Goal: Information Seeking & Learning: Learn about a topic

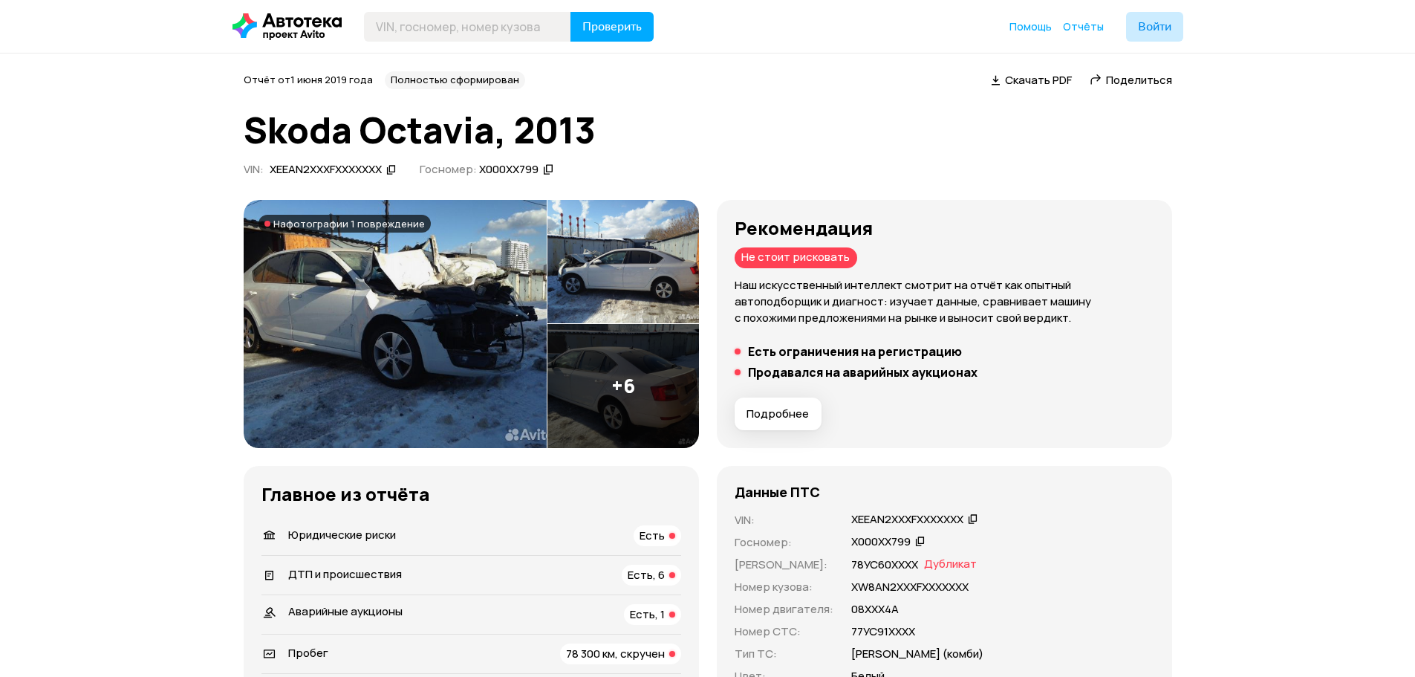
click at [415, 319] on img at bounding box center [395, 324] width 303 height 248
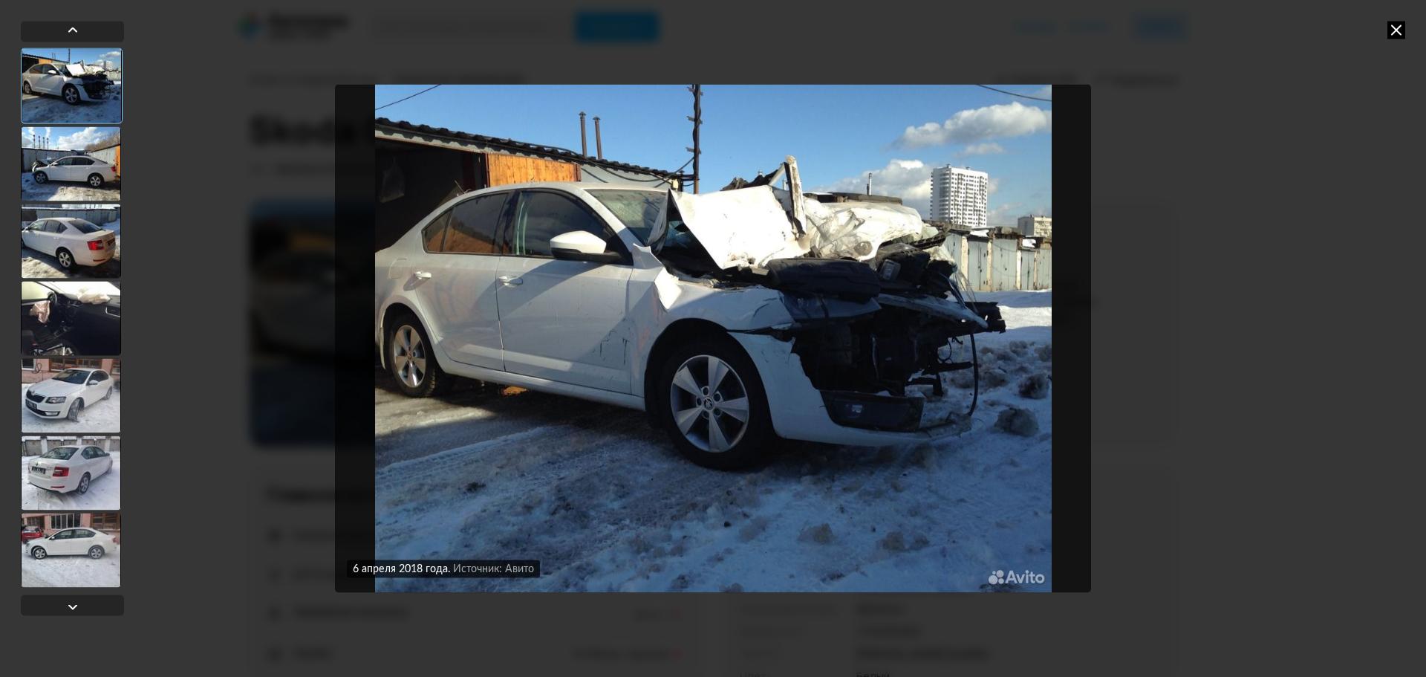
click at [84, 171] on div at bounding box center [71, 163] width 100 height 74
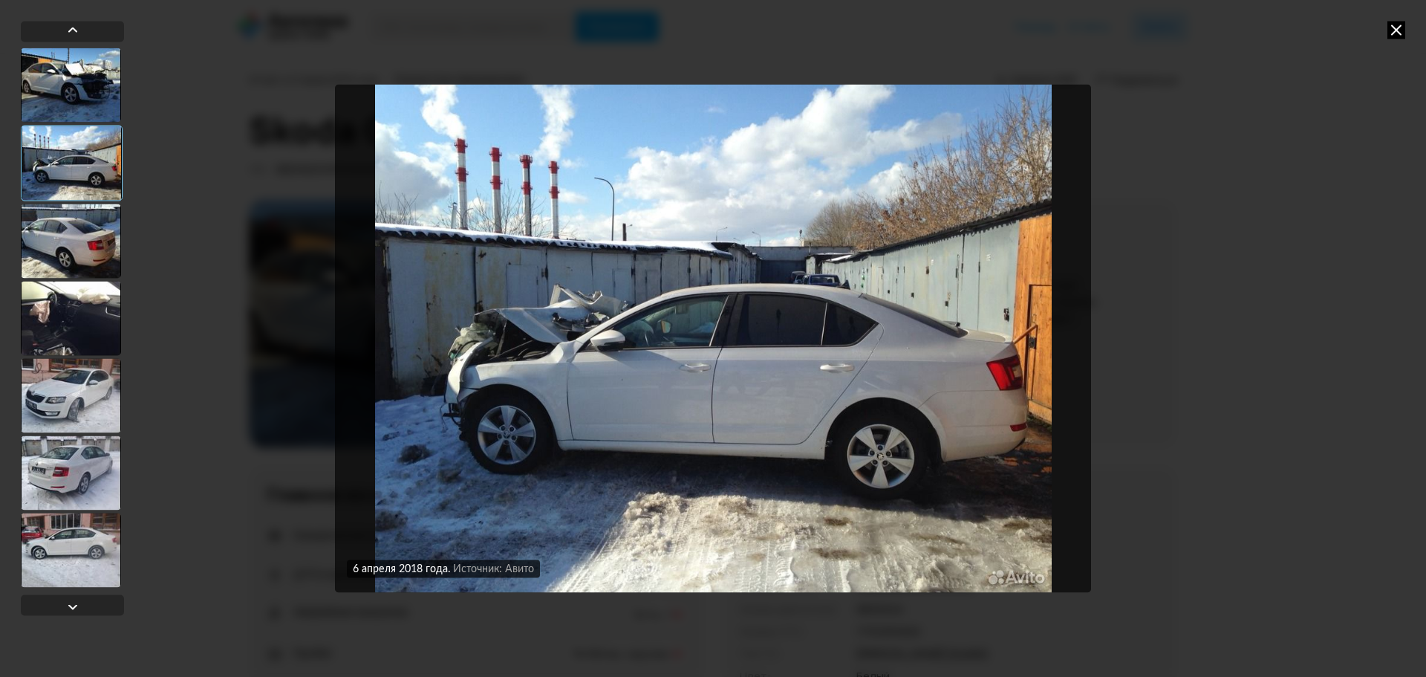
click at [83, 261] on div at bounding box center [71, 241] width 100 height 74
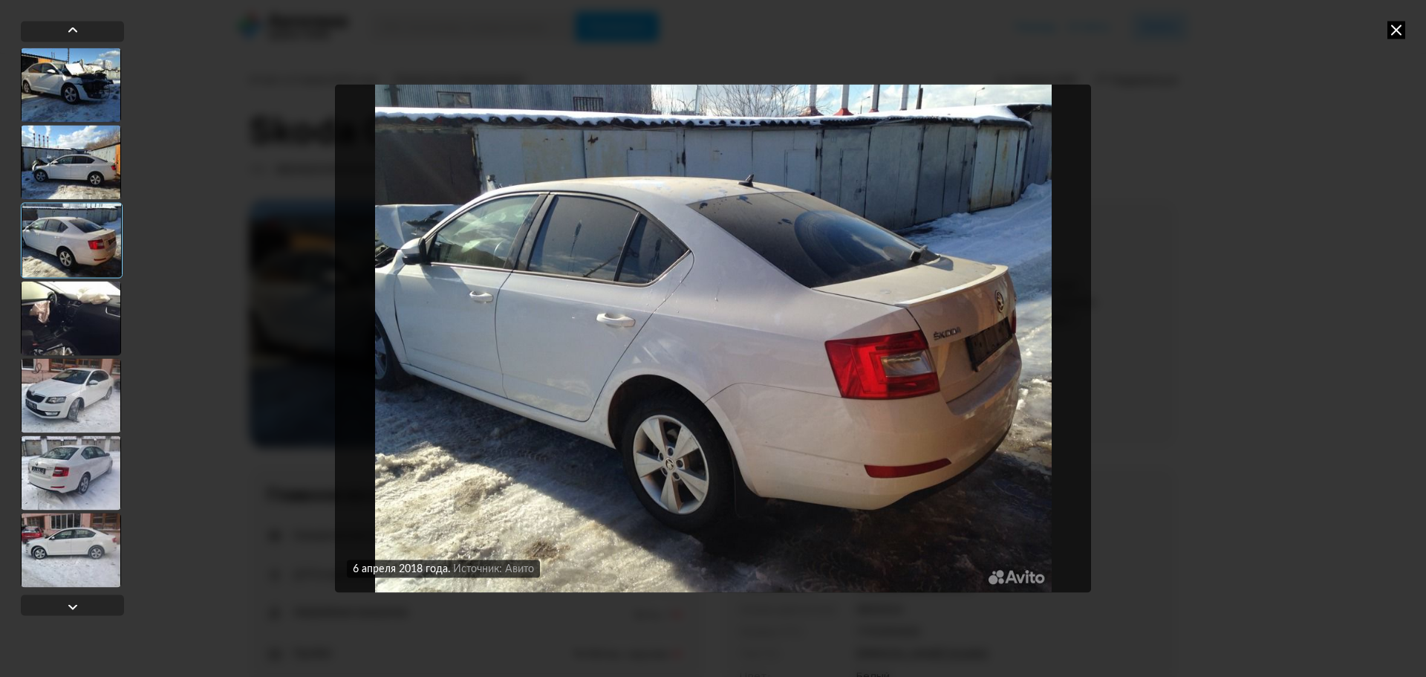
click at [87, 362] on div at bounding box center [71, 395] width 100 height 74
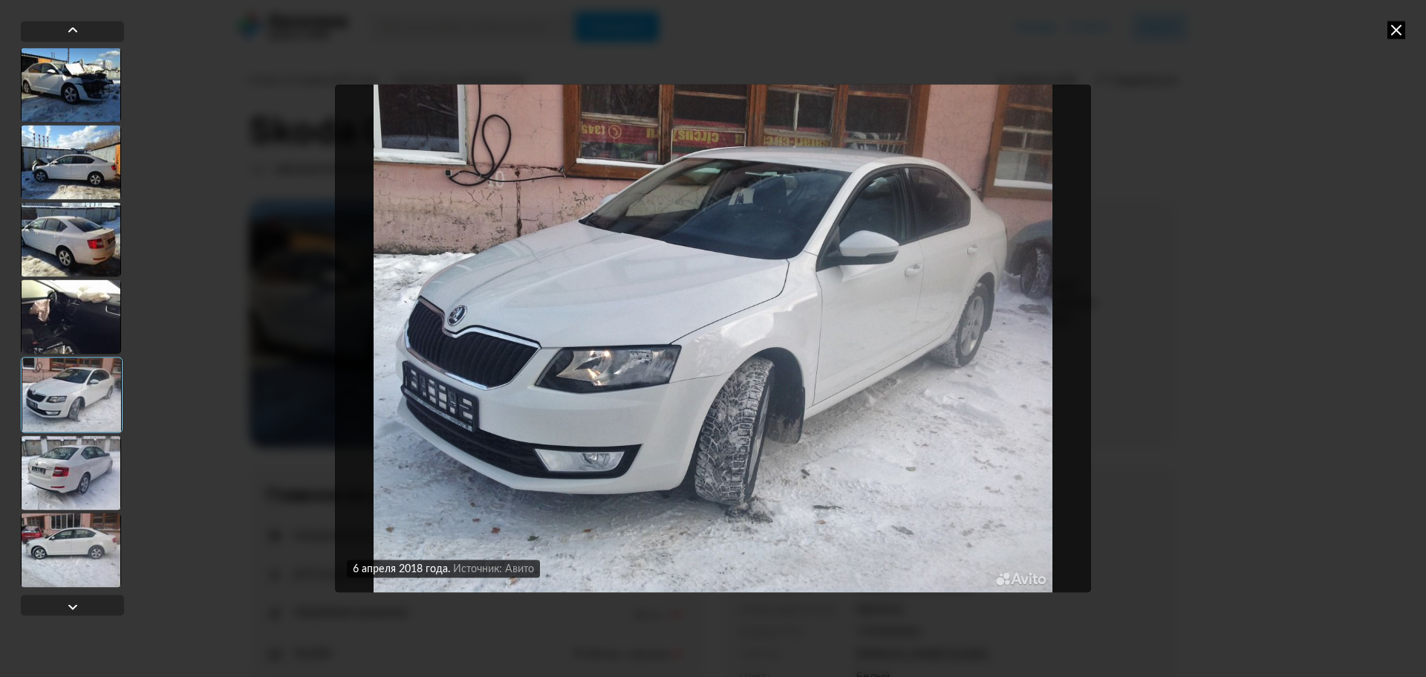
click at [85, 79] on div at bounding box center [71, 85] width 100 height 74
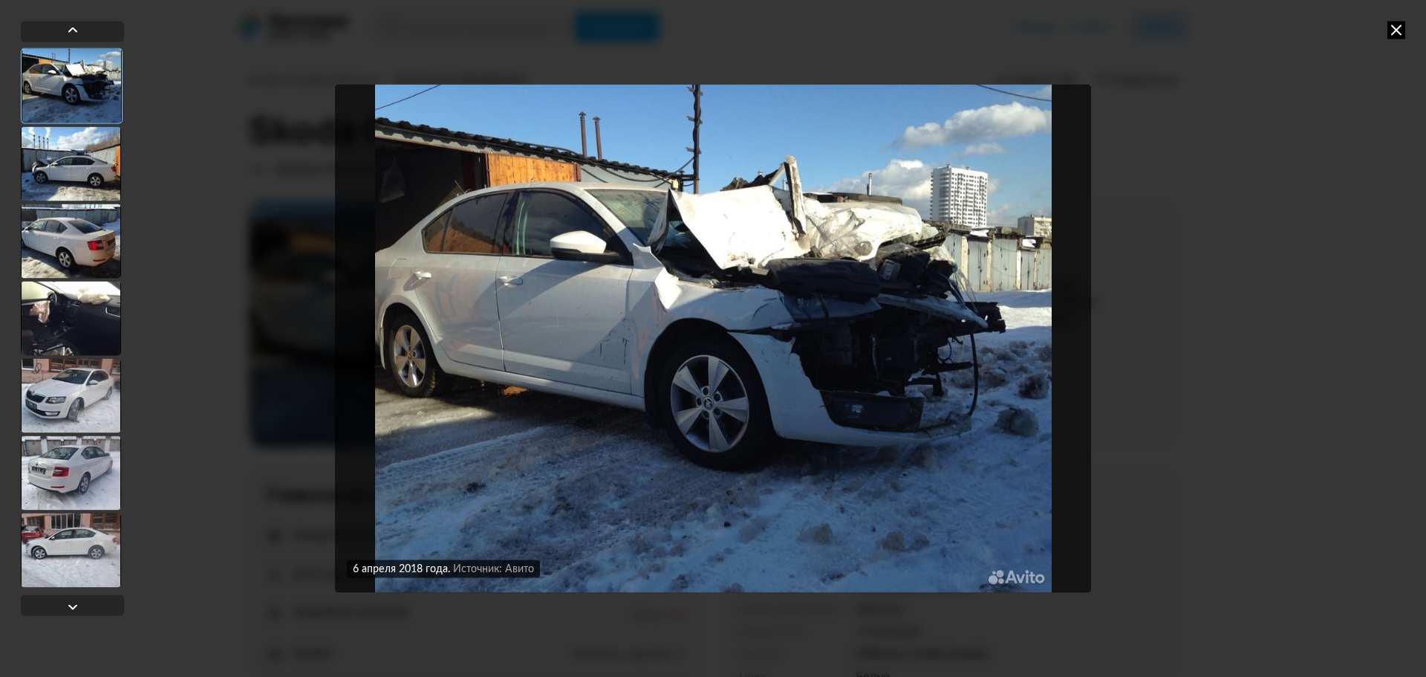
click at [1346, 408] on div "[DATE] Источник: Авито [DATE] Источник: Авито [DATE] Источник: Авито [DATE] Ист…" at bounding box center [713, 338] width 1426 height 677
drag, startPoint x: 1139, startPoint y: 330, endPoint x: 1156, endPoint y: 306, distance: 28.8
click at [1140, 330] on div "[DATE] Источник: Авито [DATE] Источник: Авито [DATE] Источник: Авито [DATE] Ист…" at bounding box center [713, 338] width 1426 height 677
click at [1397, 40] on div "[DATE] Источник: Авито [DATE] Источник: Авито [DATE] Источник: Авито [DATE] Ист…" at bounding box center [713, 338] width 1426 height 677
click at [1399, 30] on icon at bounding box center [1396, 30] width 18 height 18
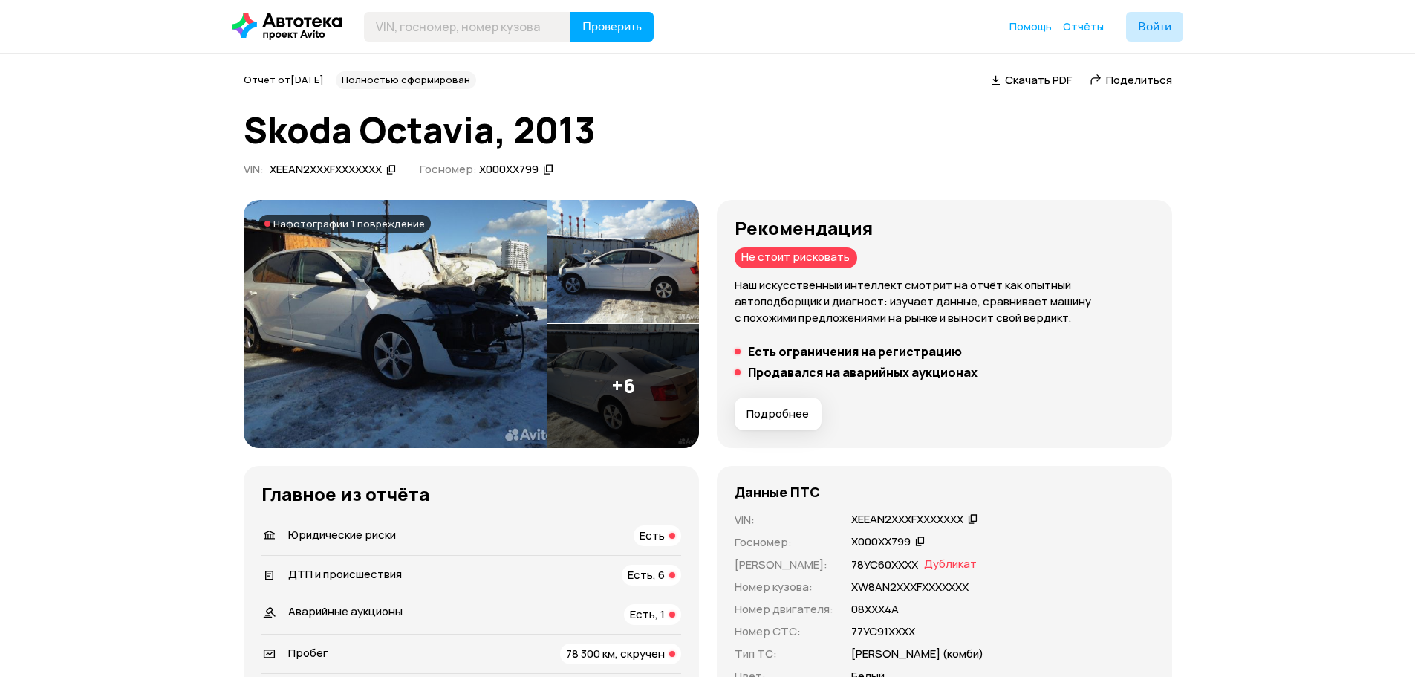
click at [463, 299] on img at bounding box center [395, 324] width 303 height 248
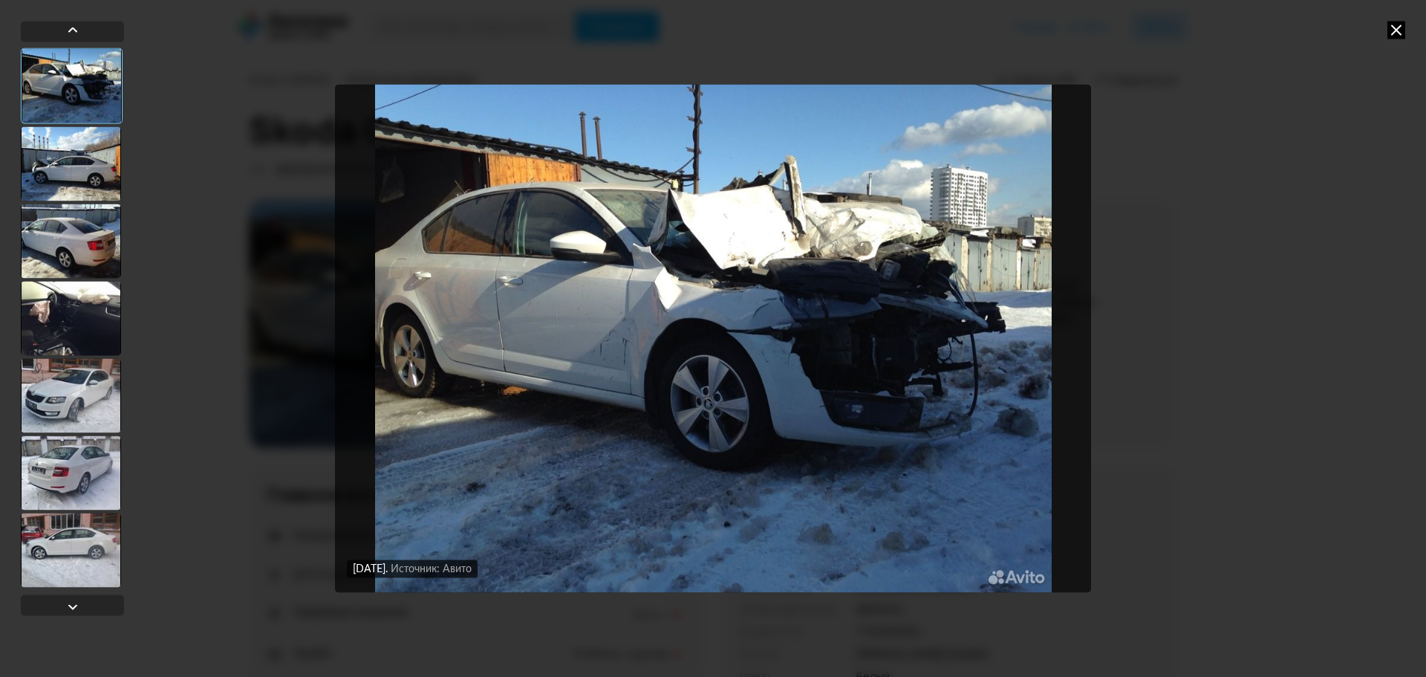
click at [1260, 325] on div "[DATE] Источник: Авито [DATE] Источник: Авито" at bounding box center [713, 338] width 1426 height 677
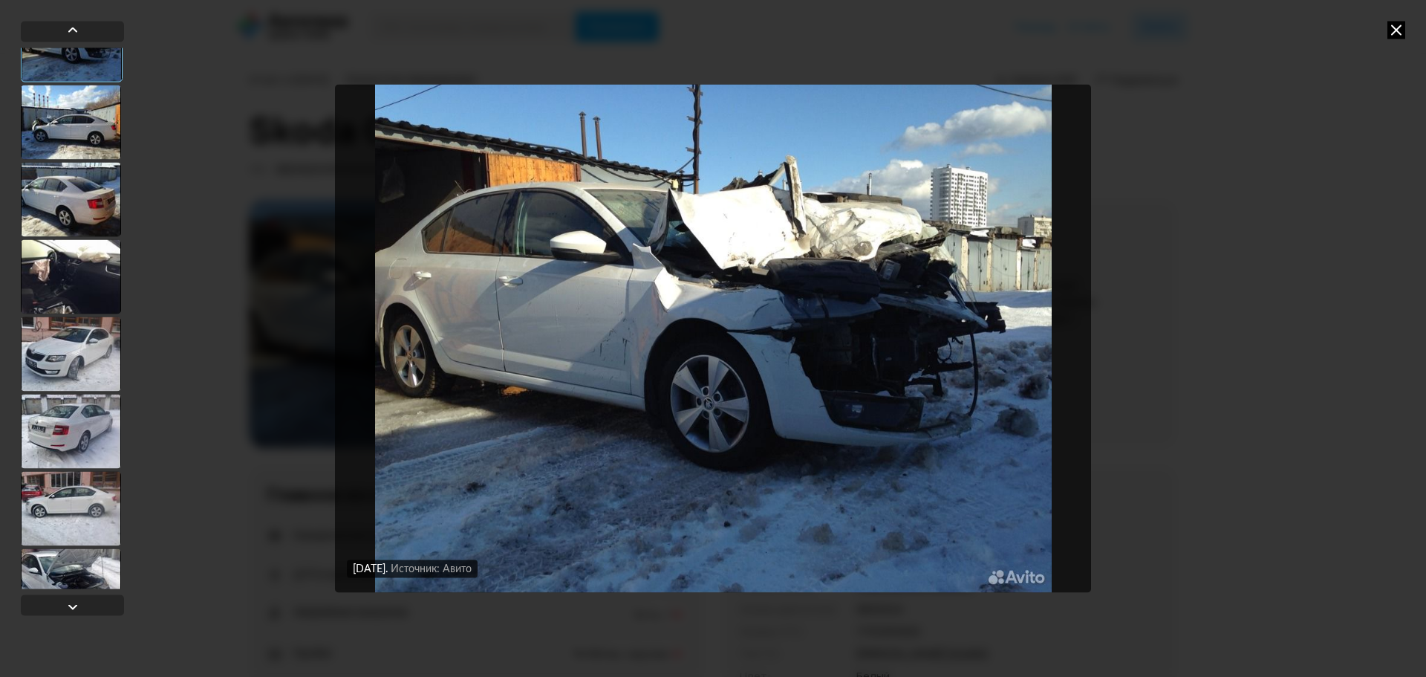
scroll to position [155, 0]
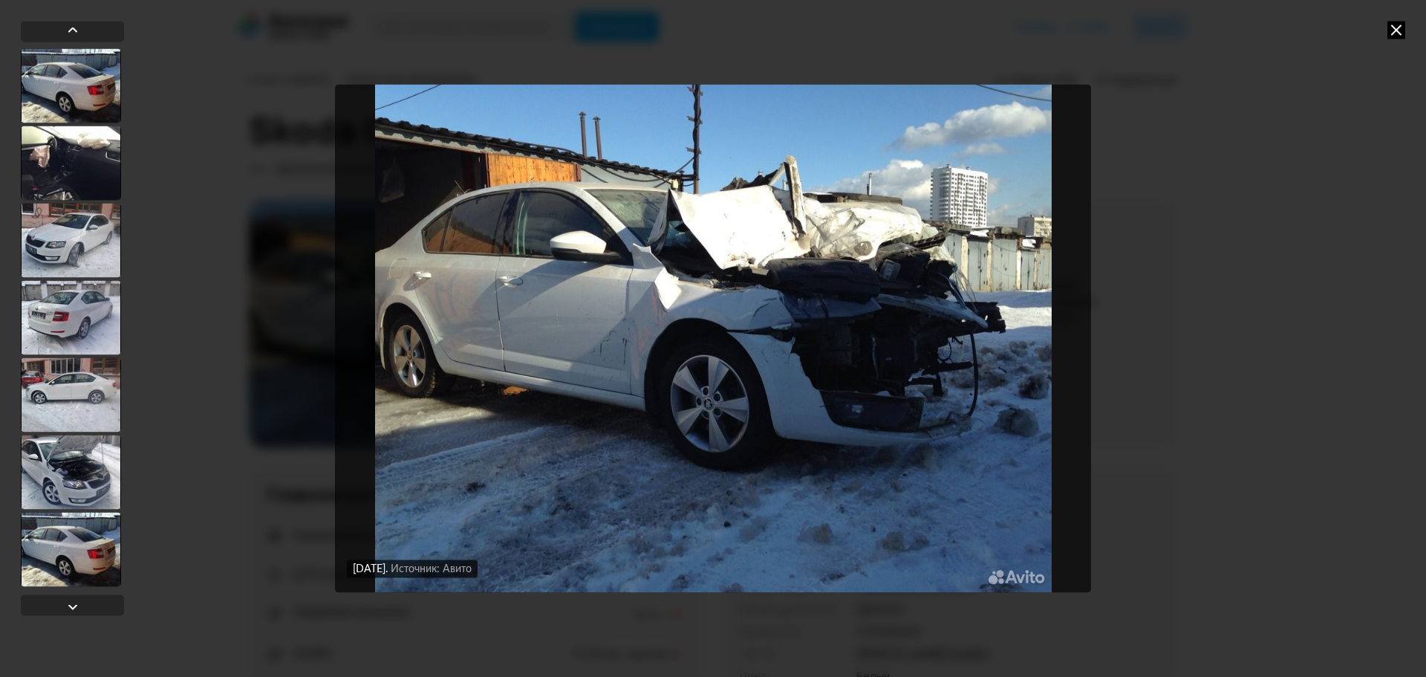
click at [53, 472] on div at bounding box center [71, 471] width 100 height 74
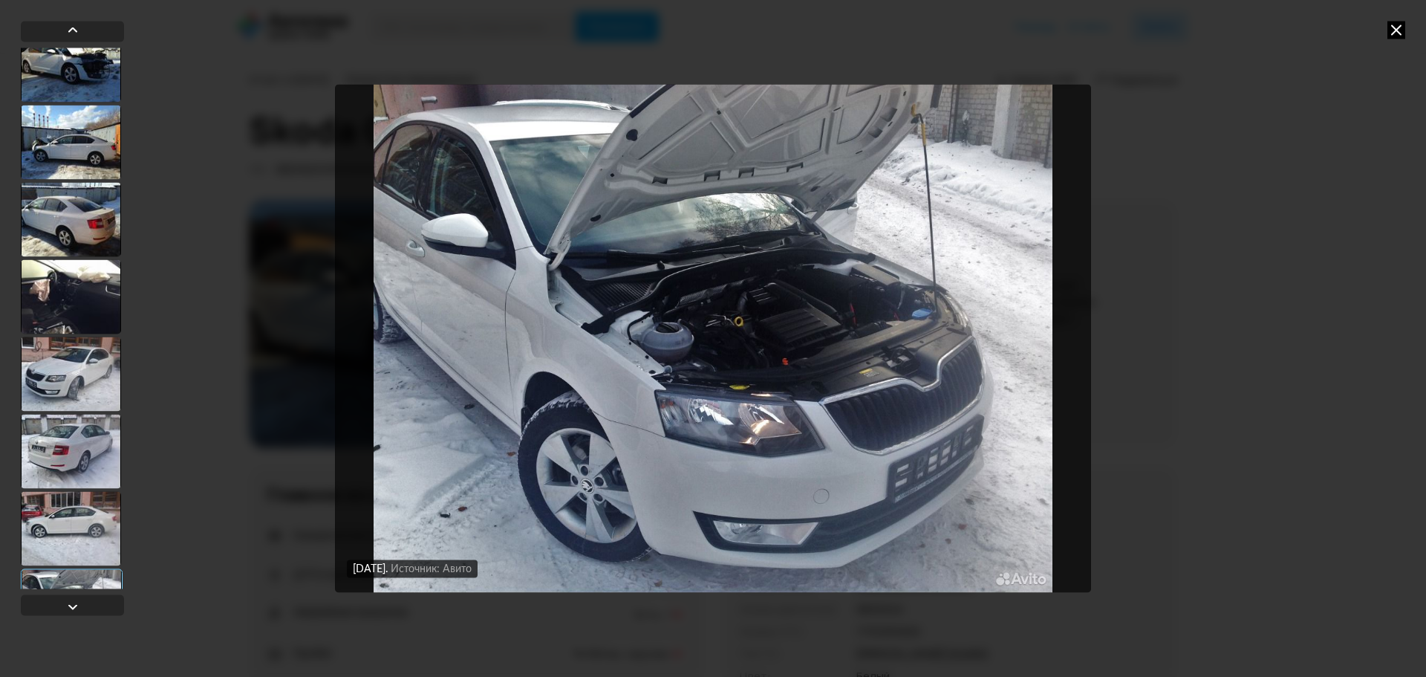
scroll to position [0, 0]
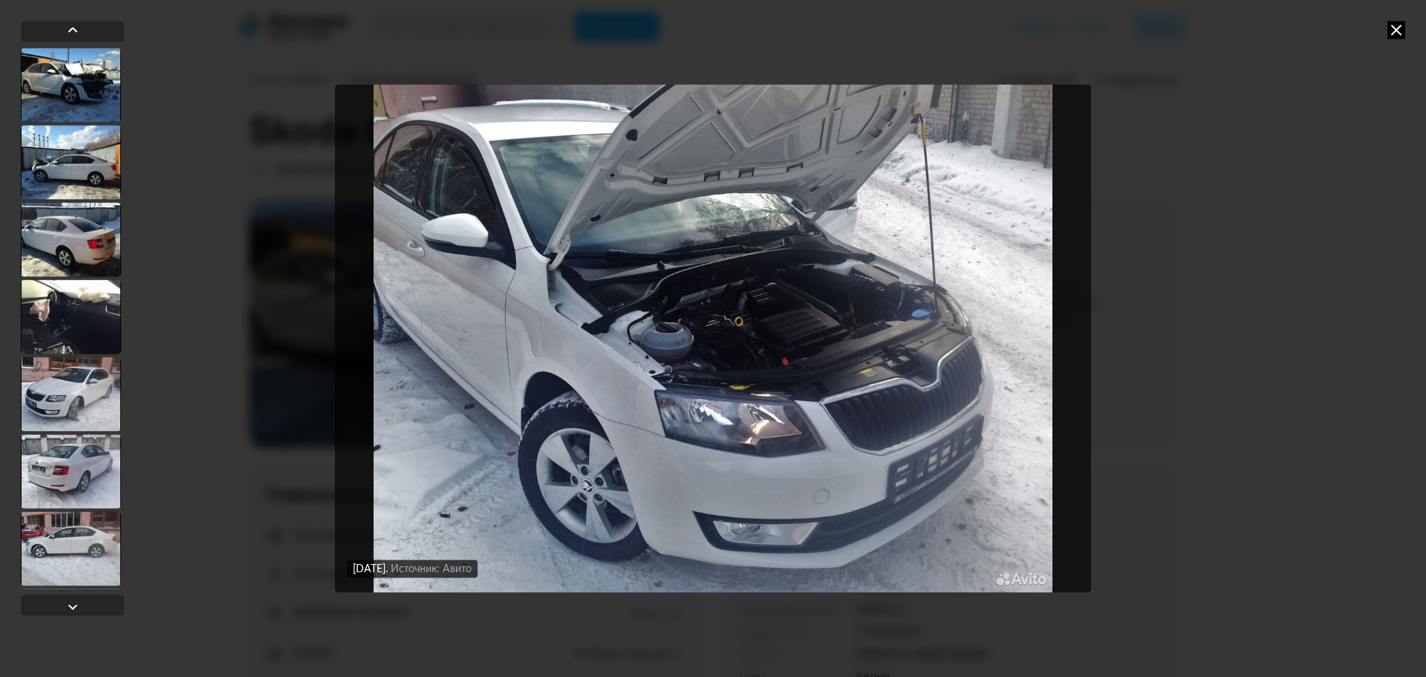
click at [63, 82] on div at bounding box center [71, 85] width 100 height 74
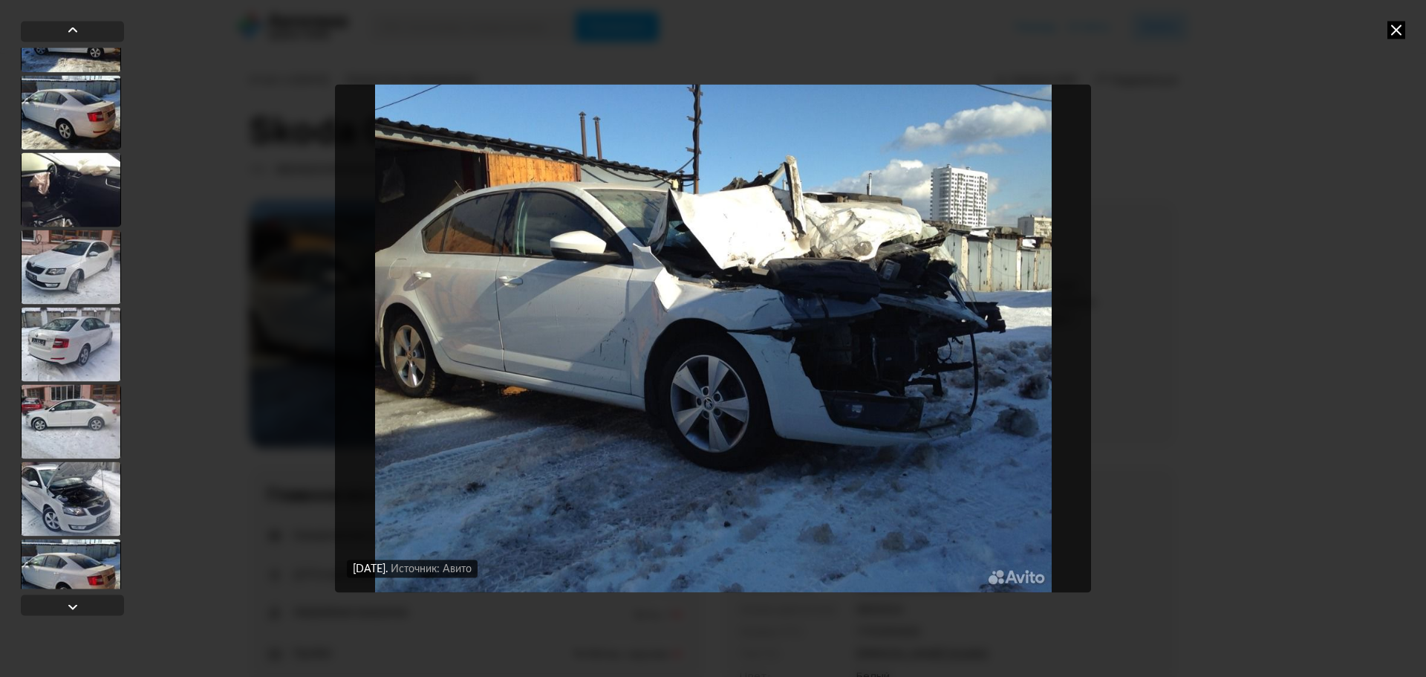
scroll to position [155, 0]
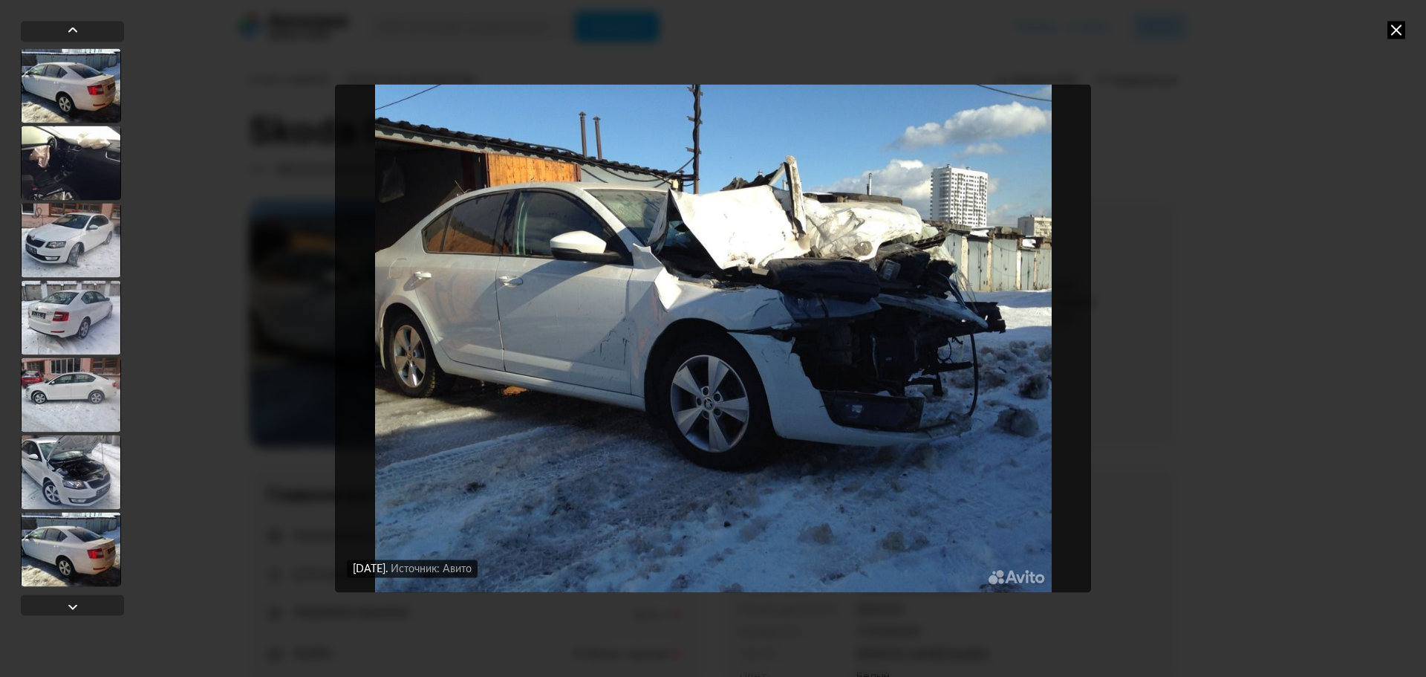
click at [66, 234] on div at bounding box center [71, 240] width 100 height 74
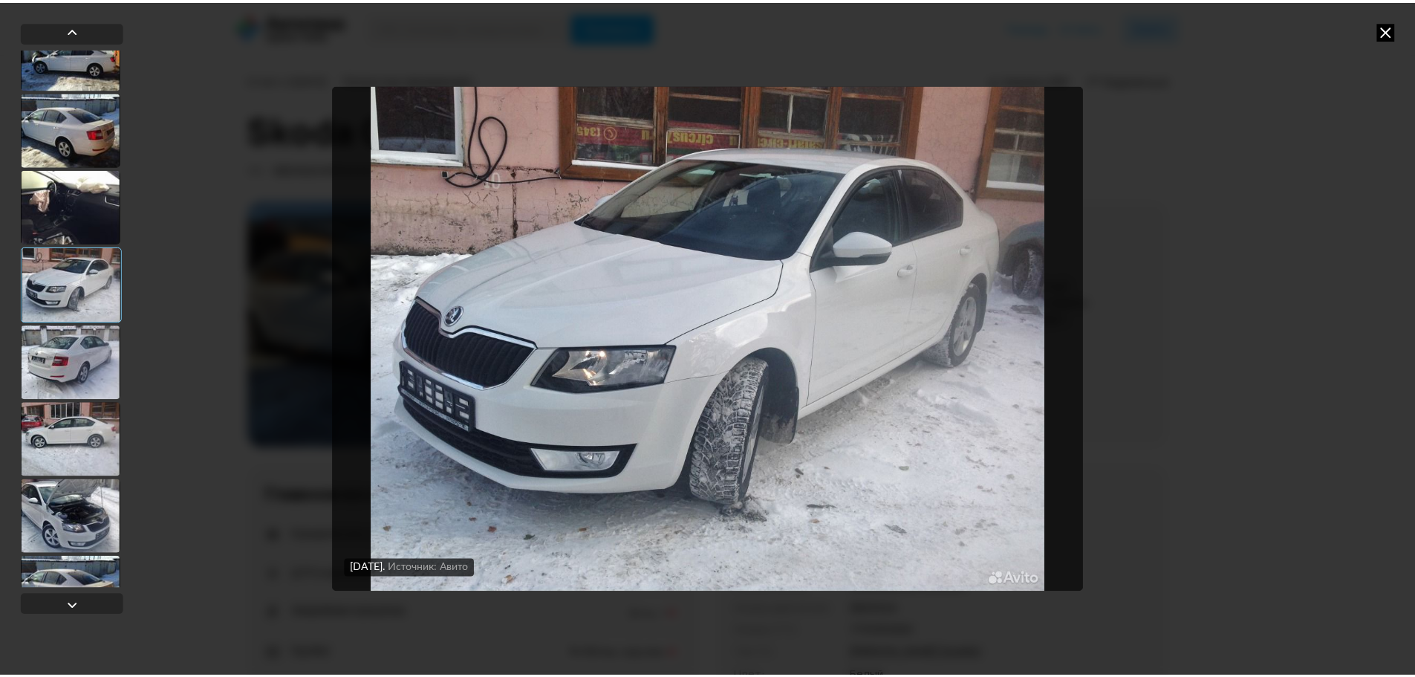
scroll to position [0, 0]
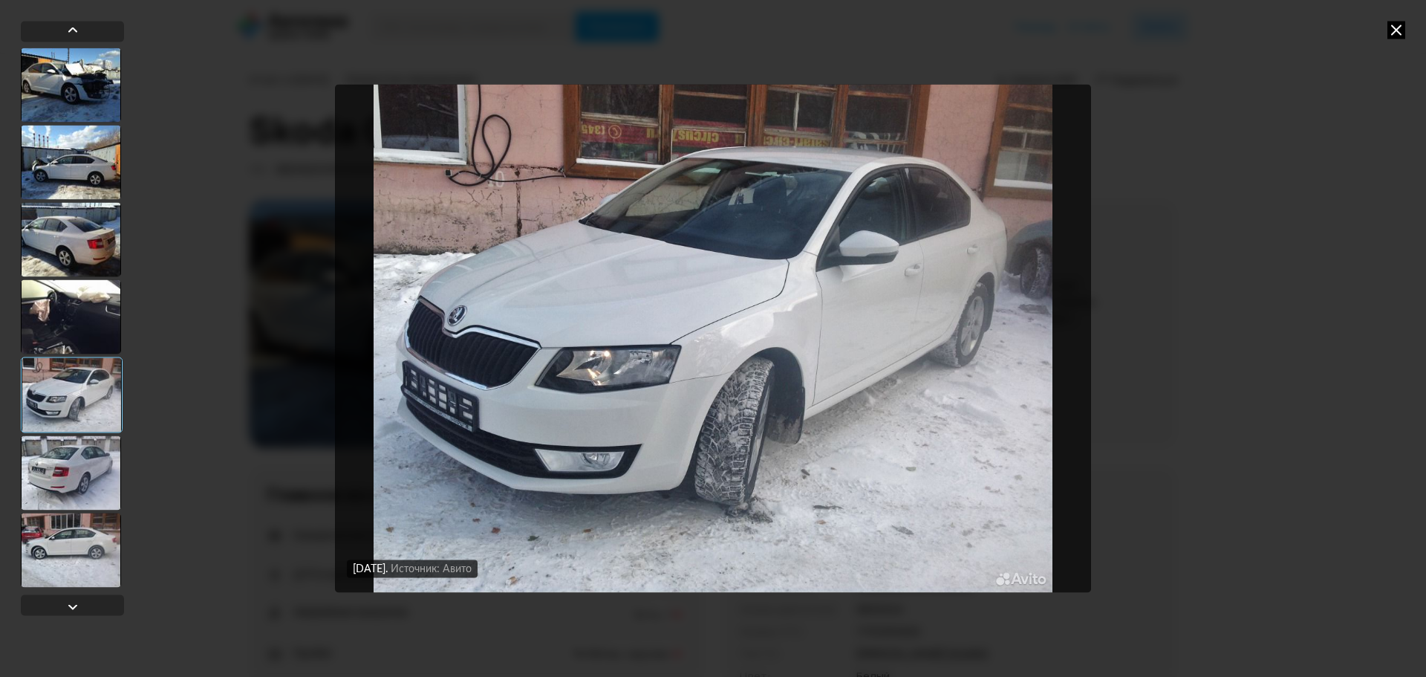
click at [48, 60] on div at bounding box center [71, 85] width 100 height 74
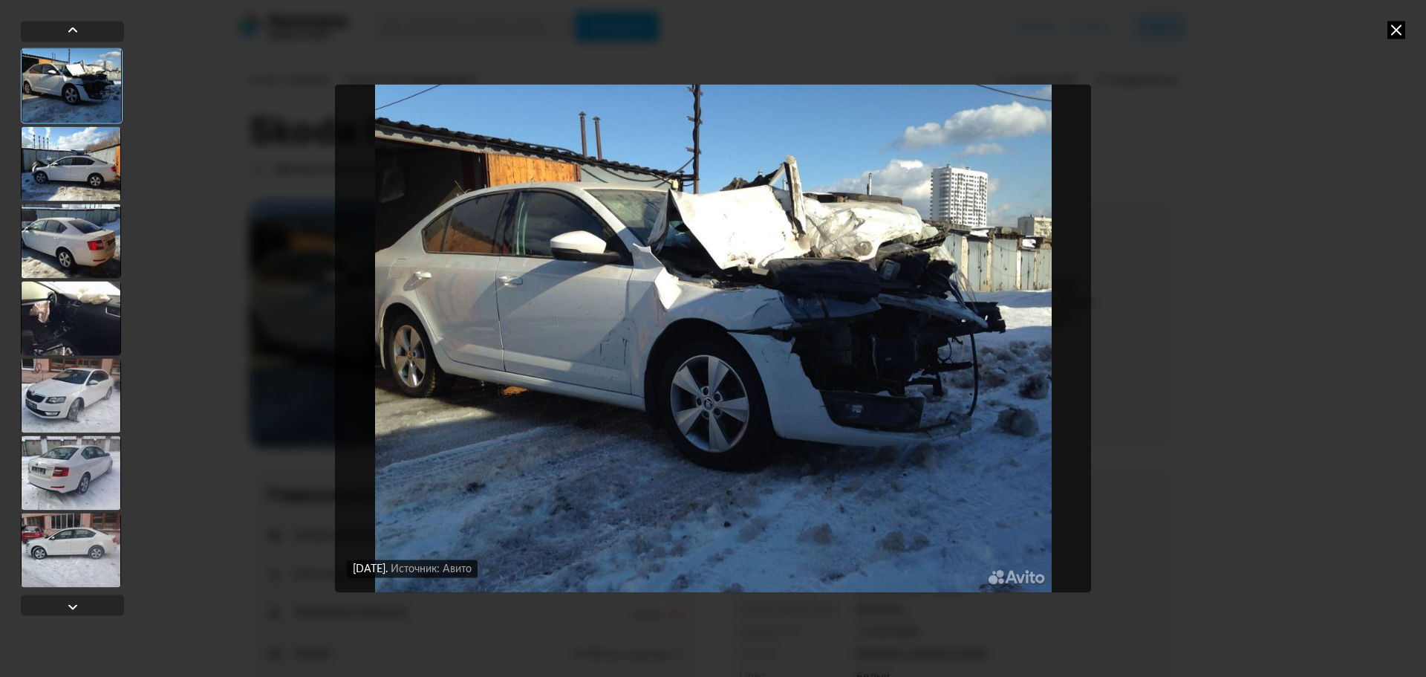
click at [88, 411] on div at bounding box center [71, 395] width 100 height 74
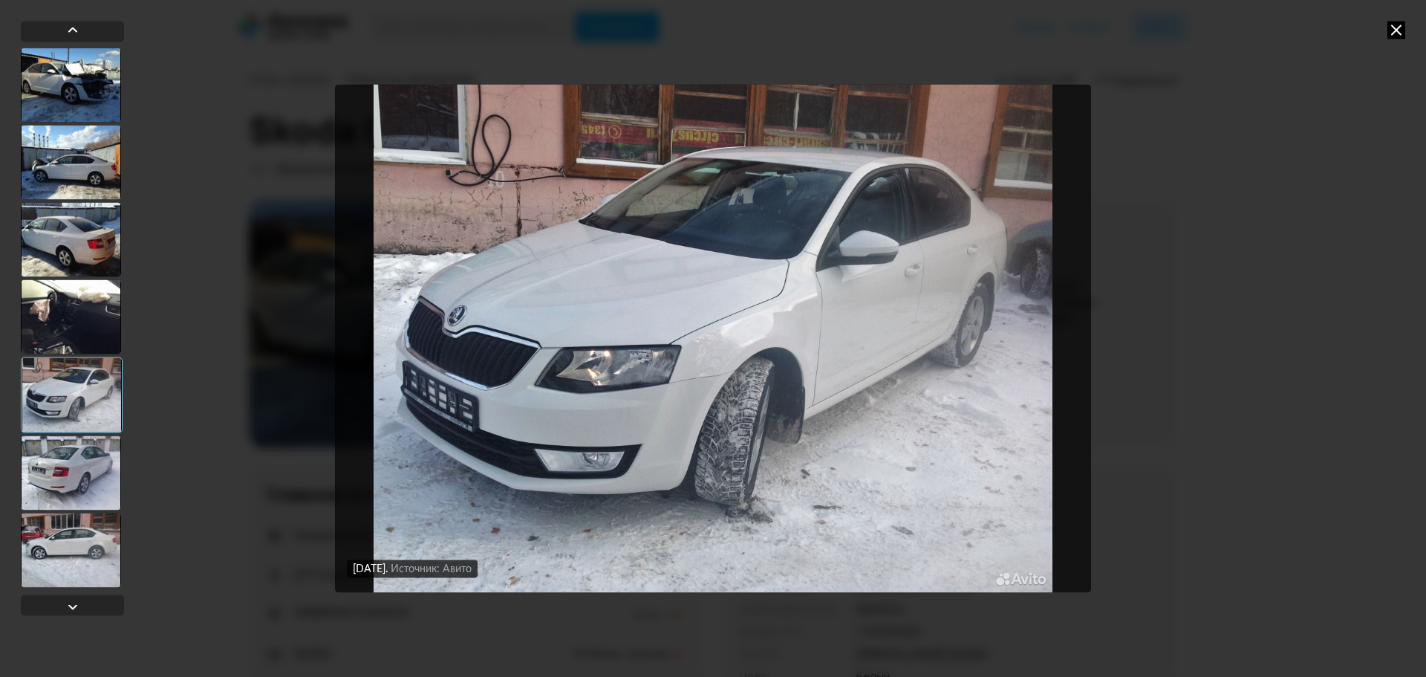
click at [69, 550] on div at bounding box center [71, 549] width 100 height 74
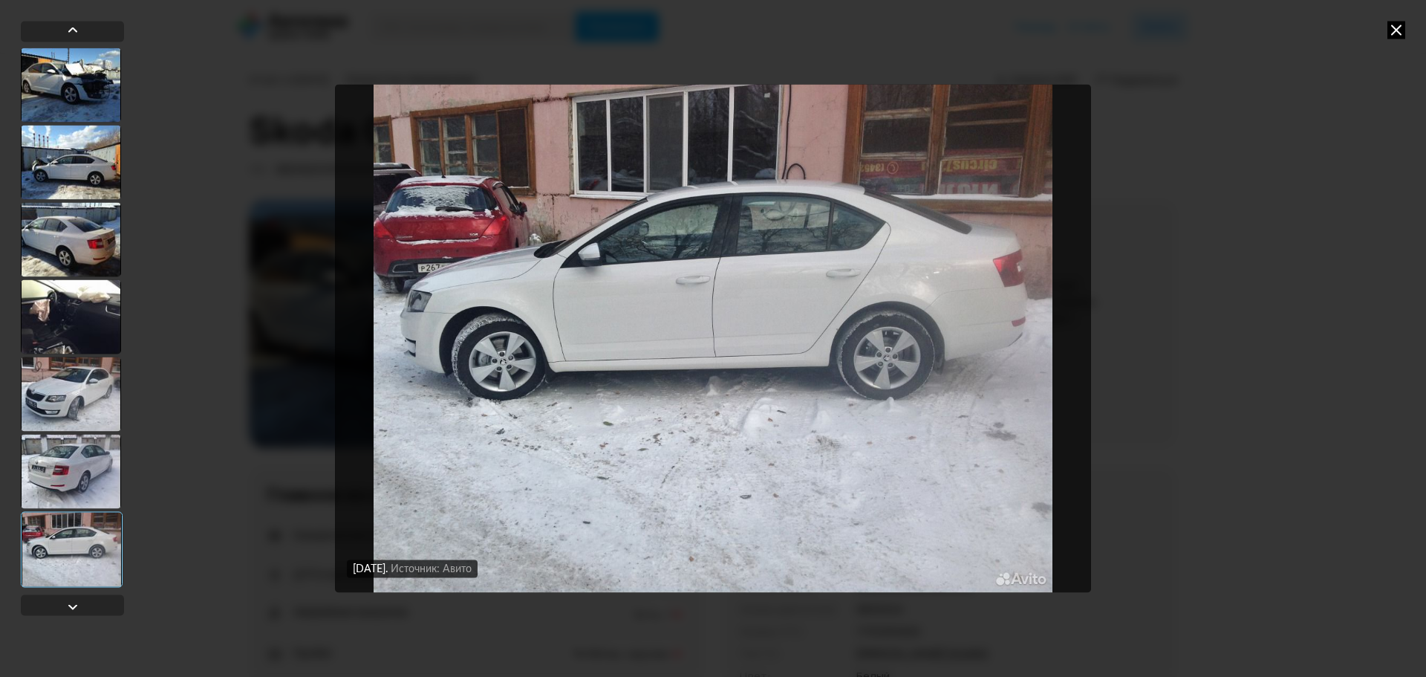
click at [59, 468] on div at bounding box center [71, 471] width 100 height 74
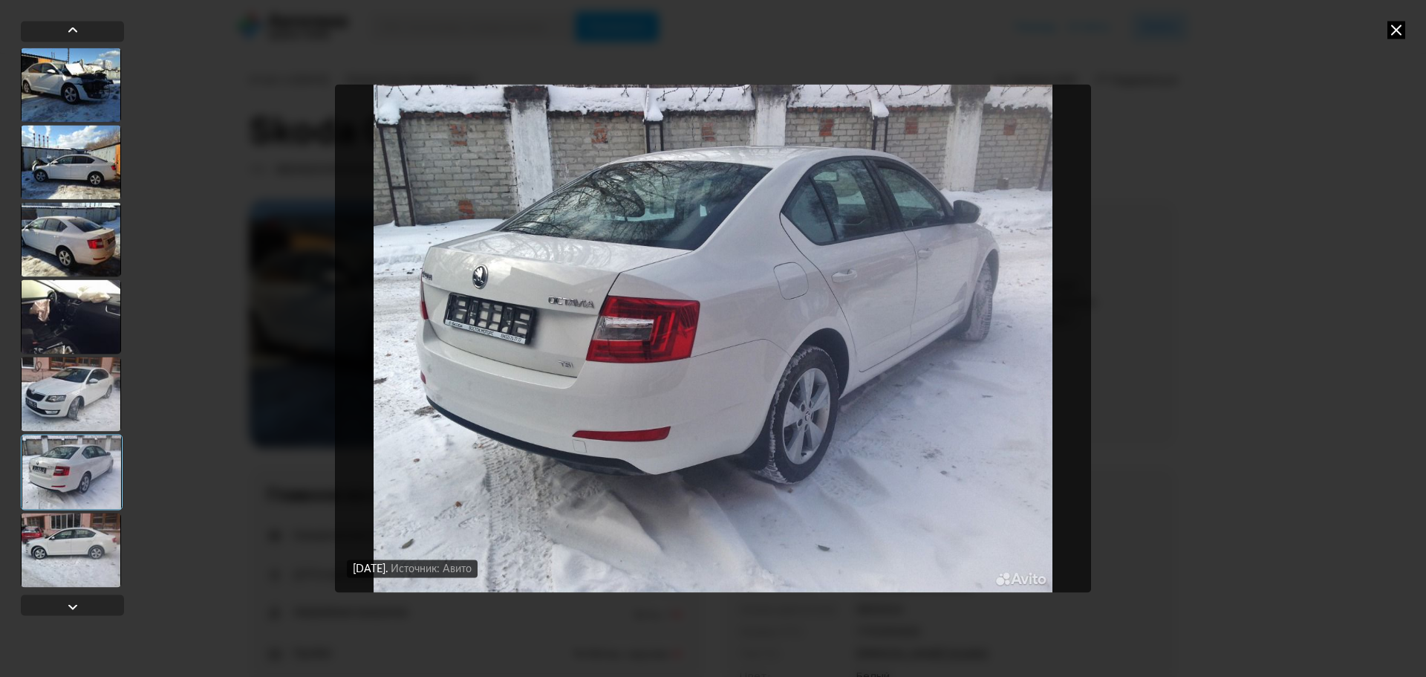
click at [76, 396] on div at bounding box center [71, 394] width 100 height 74
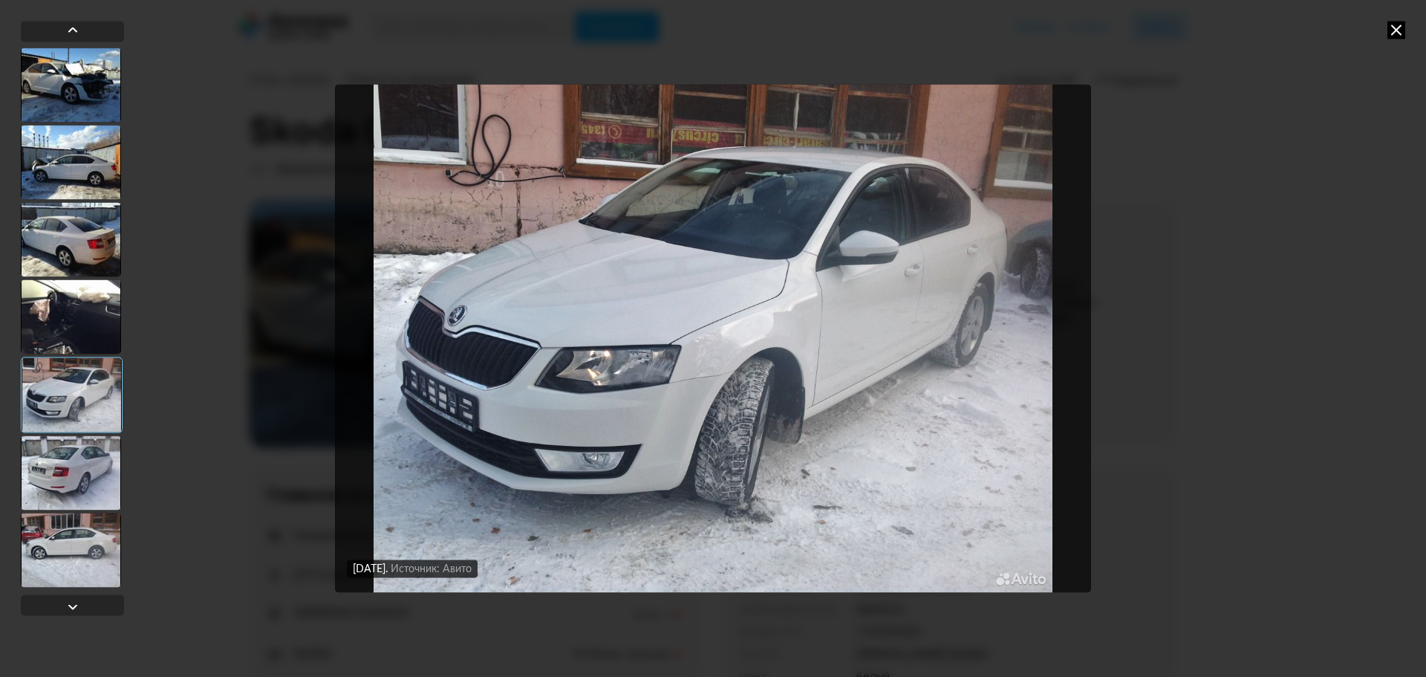
click at [76, 319] on div at bounding box center [71, 316] width 100 height 74
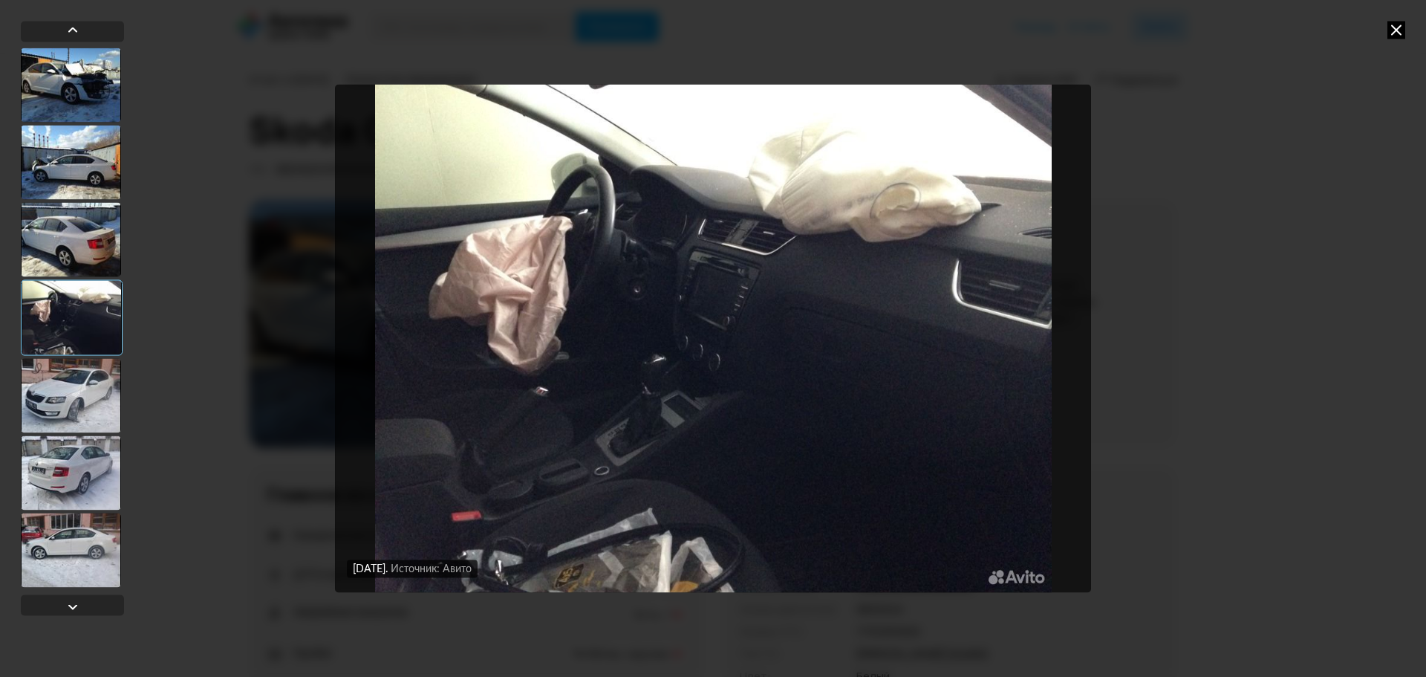
click at [88, 250] on div at bounding box center [71, 239] width 100 height 74
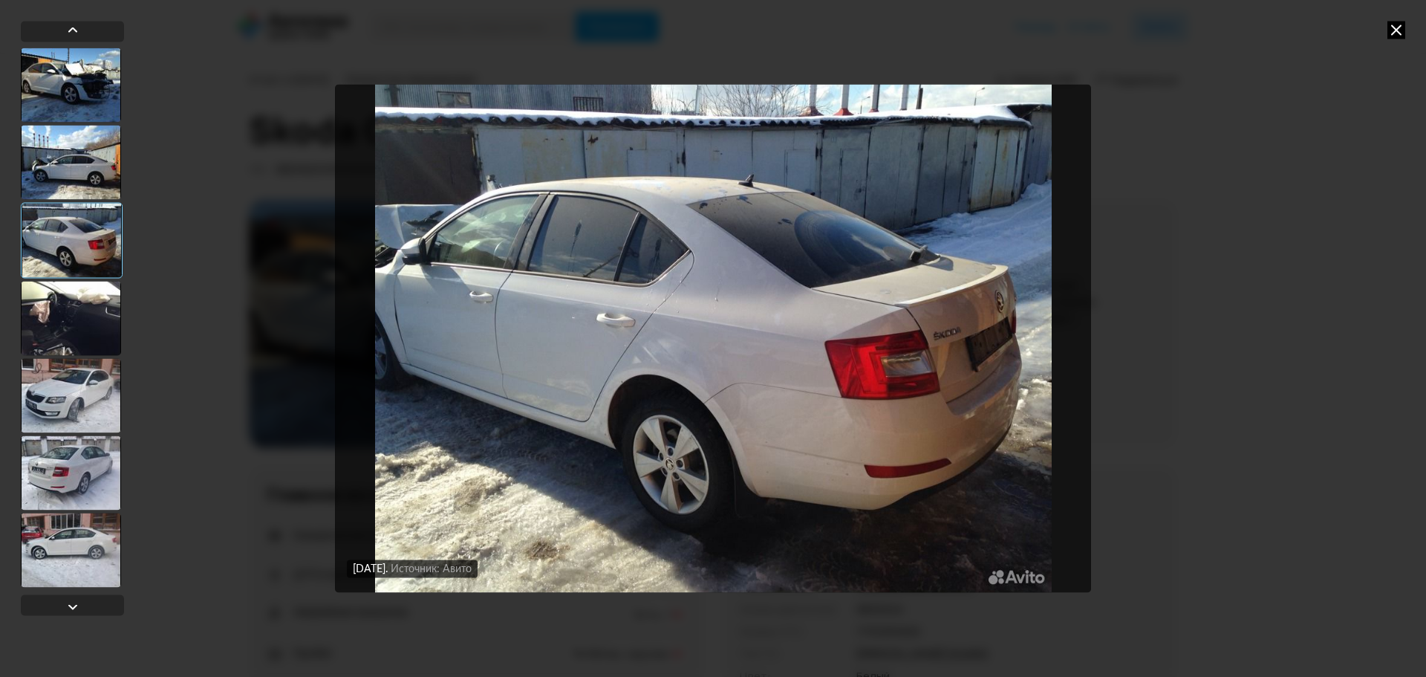
click at [671, 308] on img "Go to Slide 3" at bounding box center [713, 338] width 756 height 507
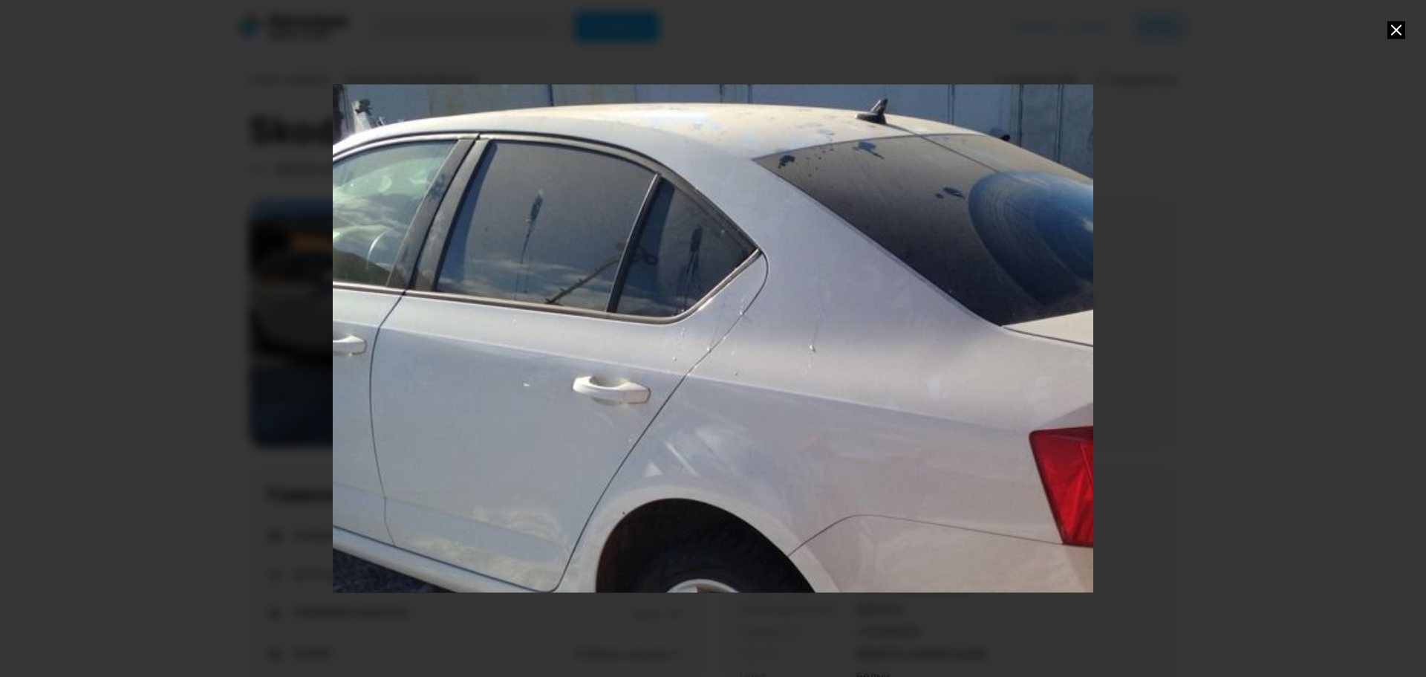
drag, startPoint x: 677, startPoint y: 347, endPoint x: 685, endPoint y: 362, distance: 17.6
click at [685, 362] on div "Go to Slide 3" at bounding box center [805, 426] width 1521 height 1015
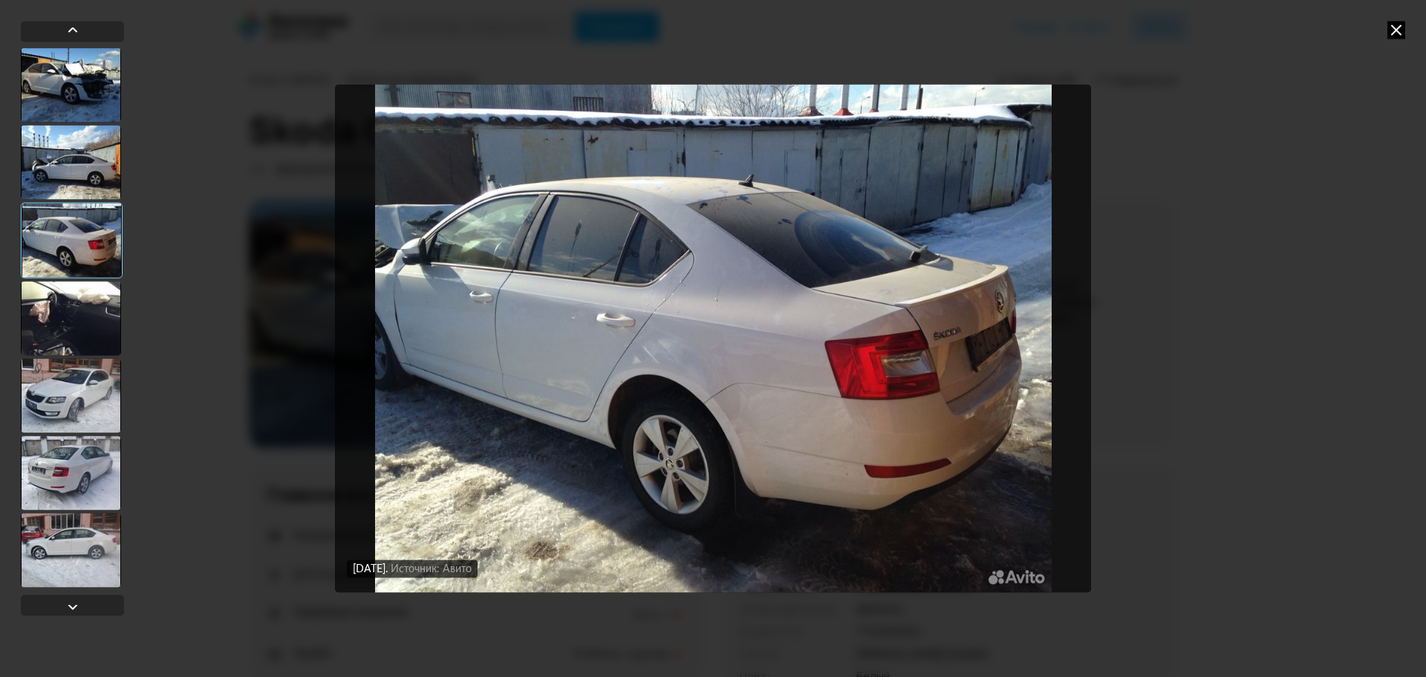
click at [677, 305] on img "Go to Slide 3" at bounding box center [713, 338] width 756 height 507
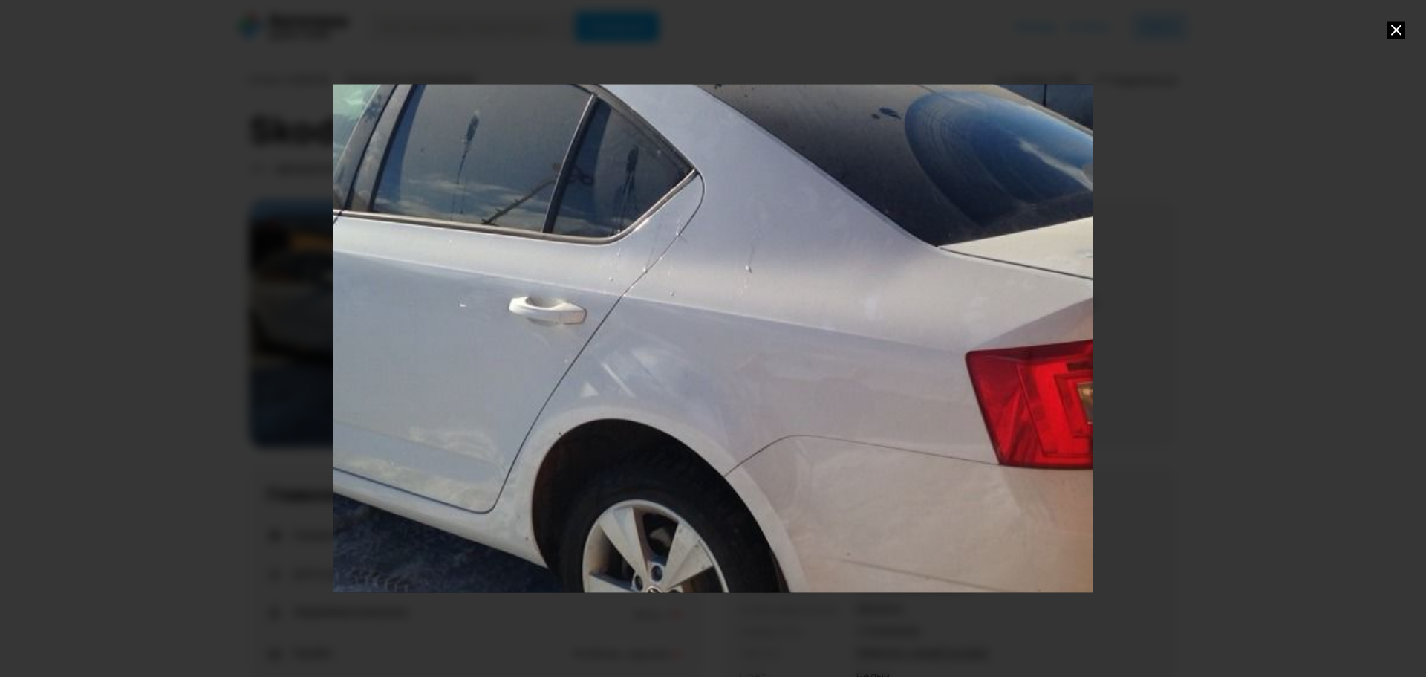
drag, startPoint x: 615, startPoint y: 324, endPoint x: 722, endPoint y: 337, distance: 107.8
click at [722, 337] on div "Go to Slide 3" at bounding box center [741, 347] width 1521 height 1015
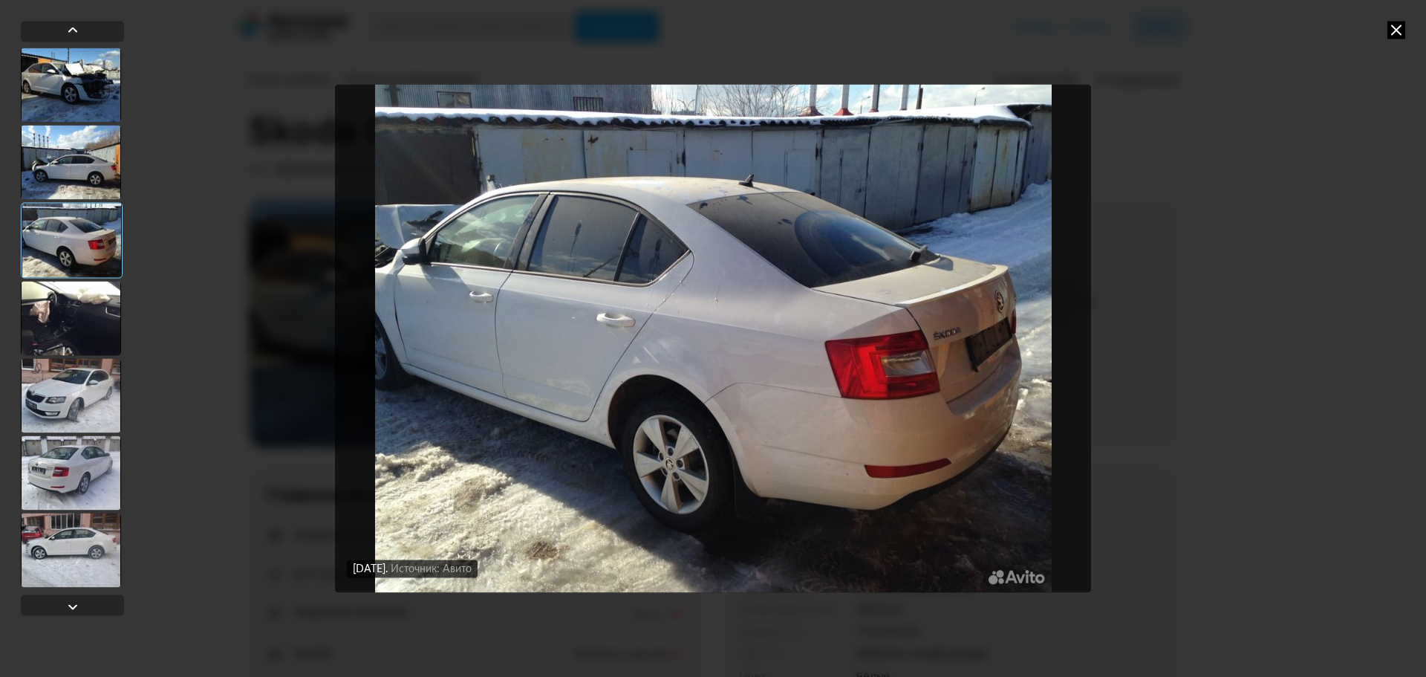
click at [963, 344] on img "Go to Slide 3" at bounding box center [713, 338] width 756 height 507
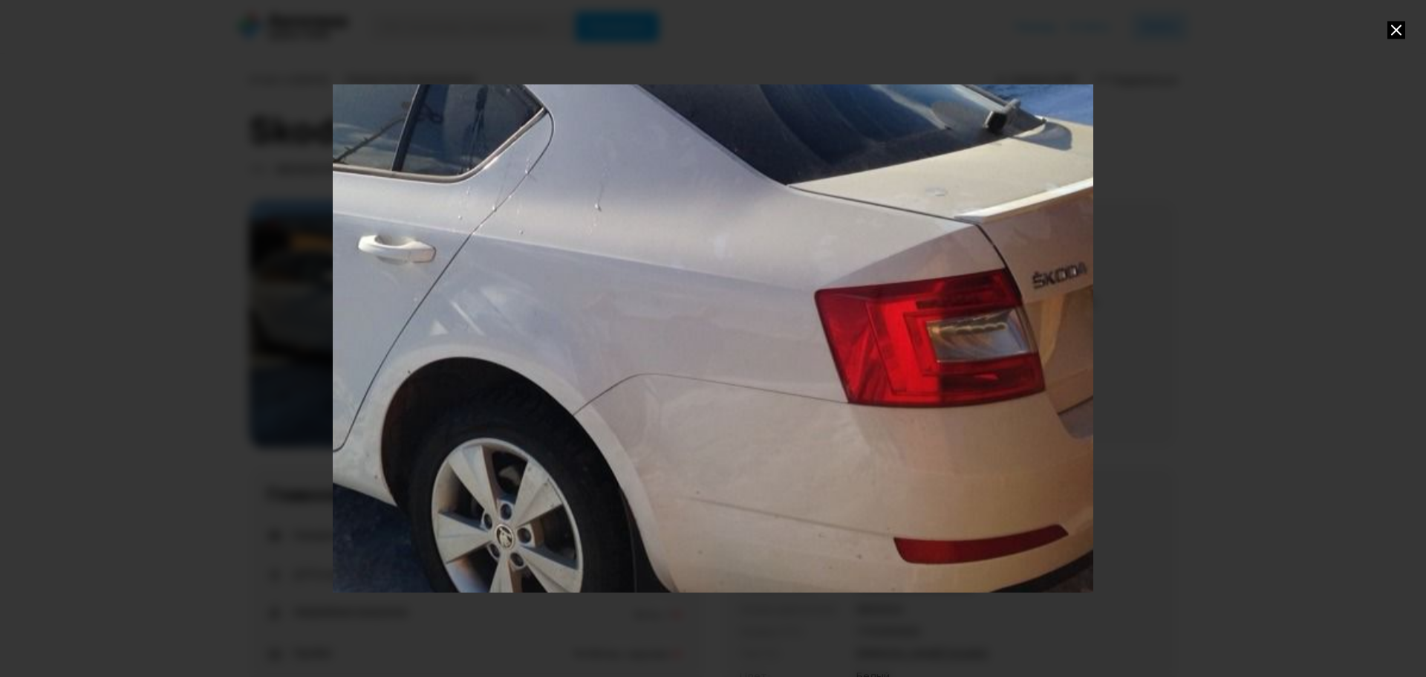
drag, startPoint x: 686, startPoint y: 358, endPoint x: 974, endPoint y: 403, distance: 292.3
click at [974, 403] on div "Go to Slide 3" at bounding box center [591, 285] width 1521 height 1015
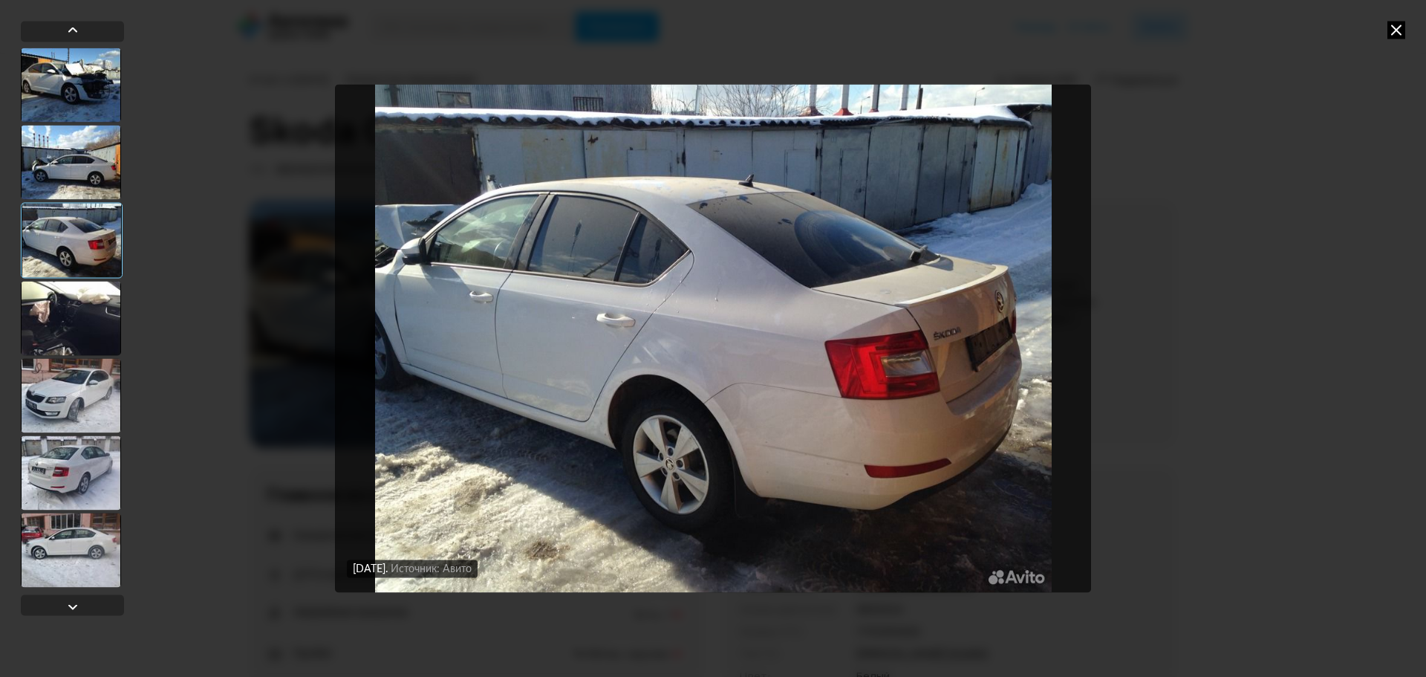
click at [431, 283] on img "Go to Slide 3" at bounding box center [713, 338] width 756 height 507
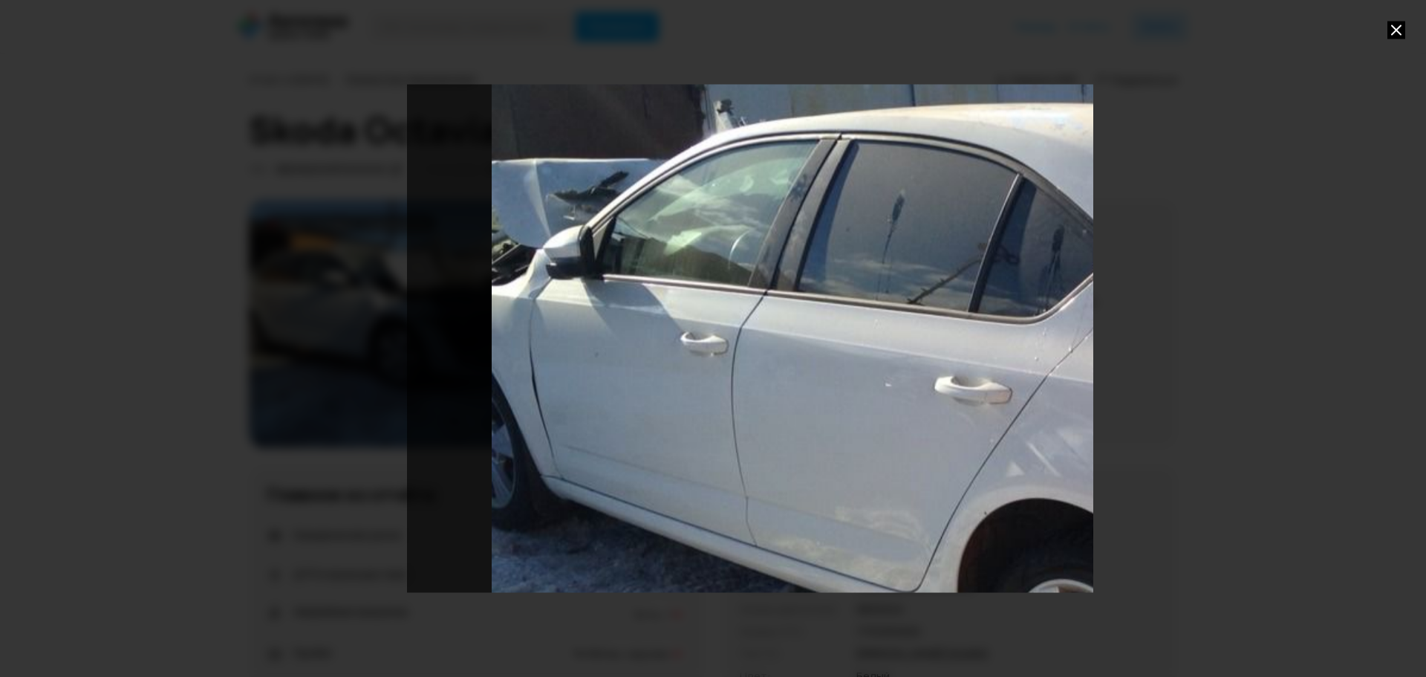
drag, startPoint x: 427, startPoint y: 251, endPoint x: 848, endPoint y: 325, distance: 427.6
click at [848, 325] on div "Go to Slide 3" at bounding box center [1167, 426] width 1521 height 1015
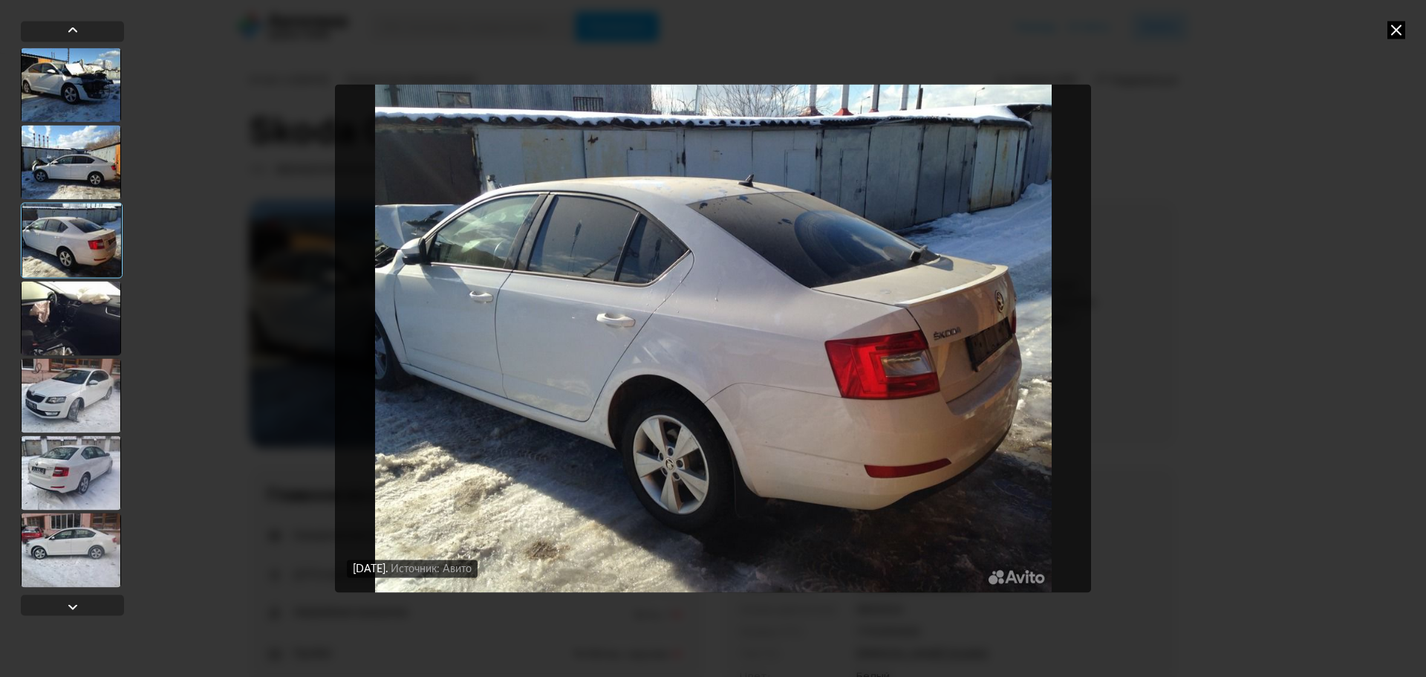
click at [100, 162] on div at bounding box center [71, 162] width 100 height 74
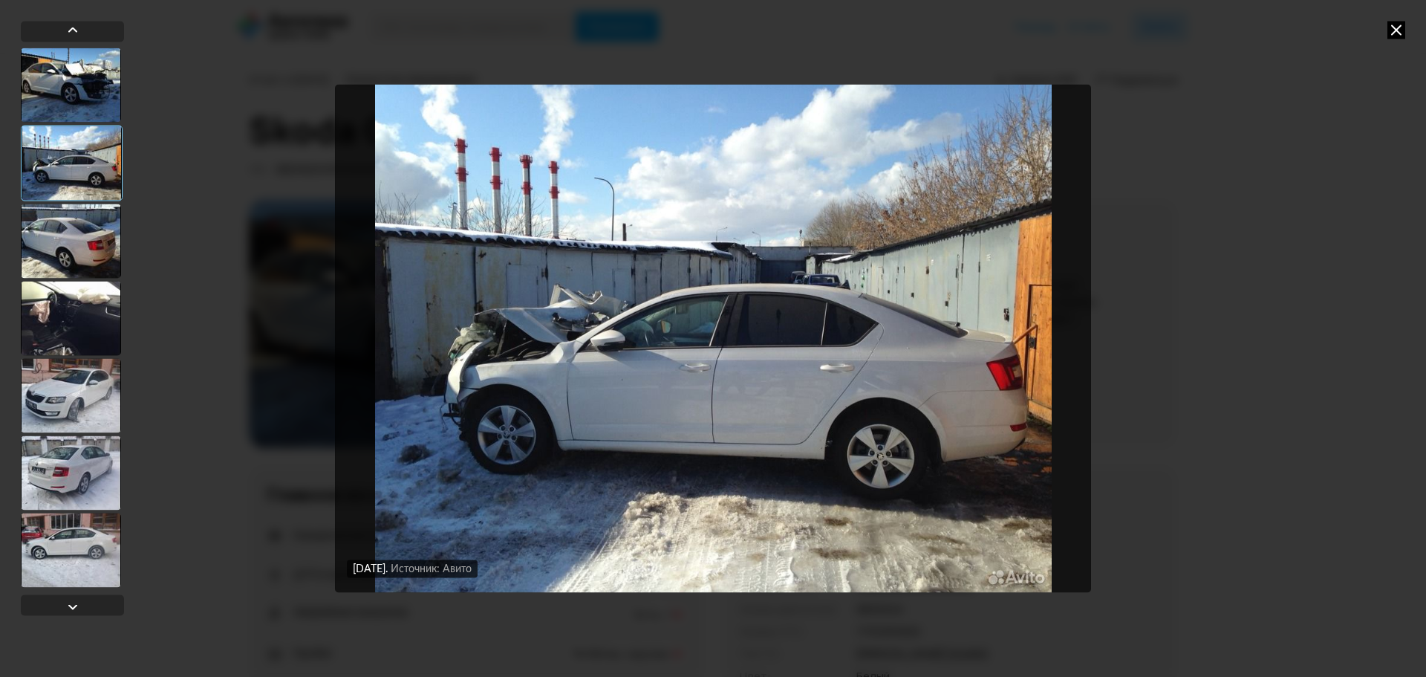
click at [111, 94] on div at bounding box center [71, 85] width 100 height 74
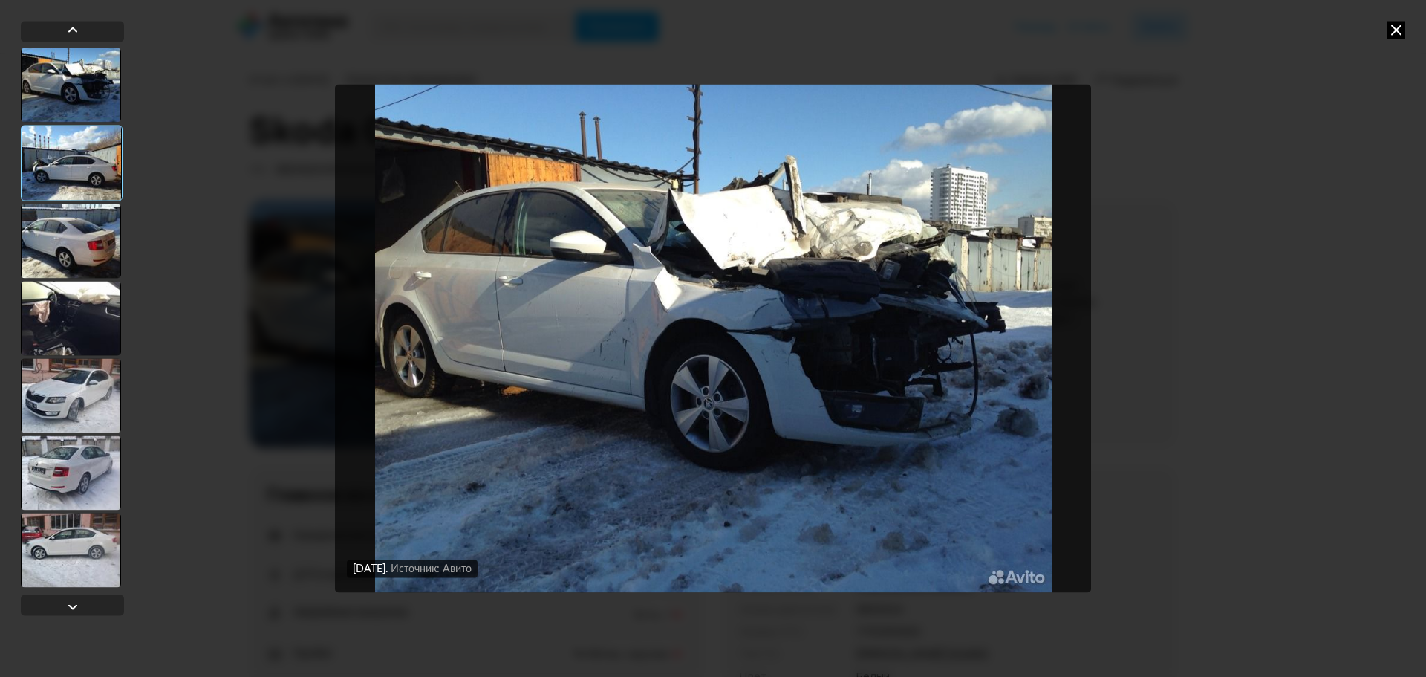
click at [509, 304] on img "Go to Slide 1" at bounding box center [713, 338] width 756 height 507
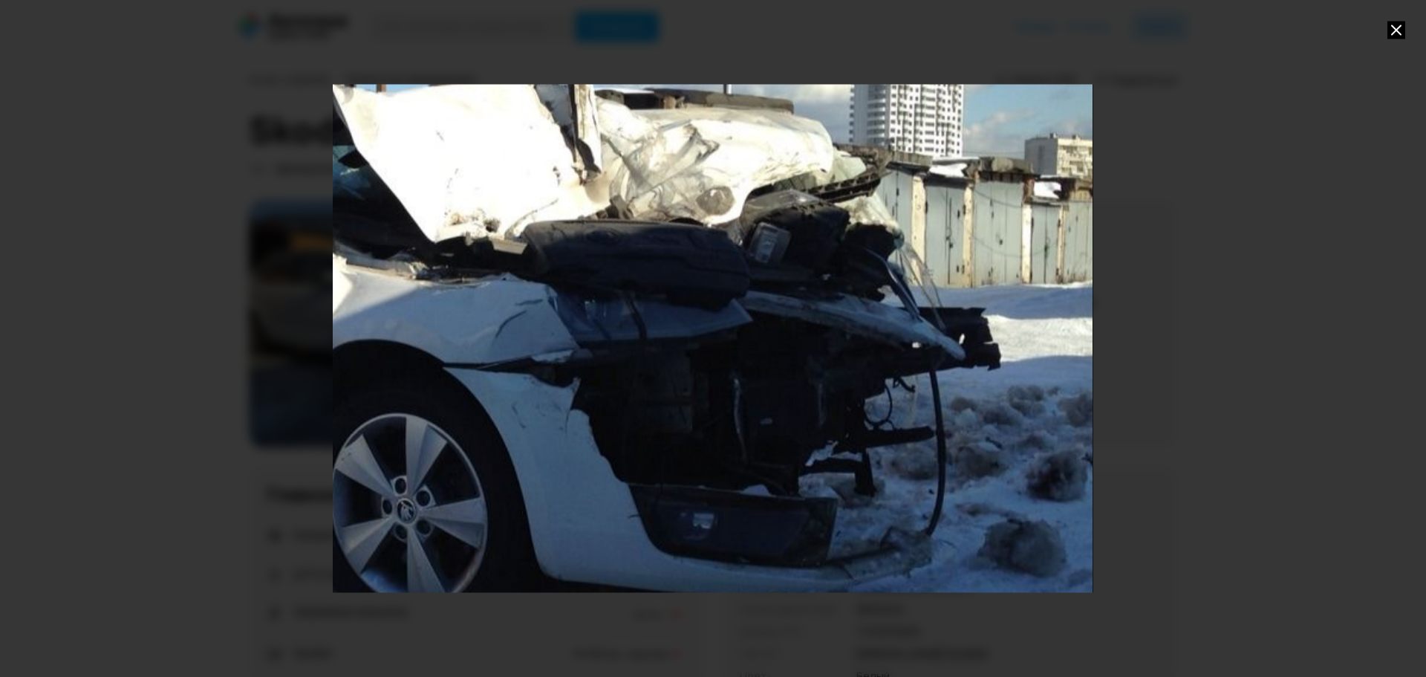
drag, startPoint x: 718, startPoint y: 287, endPoint x: 329, endPoint y: 348, distance: 393.8
click at [295, 318] on div at bounding box center [713, 338] width 1426 height 677
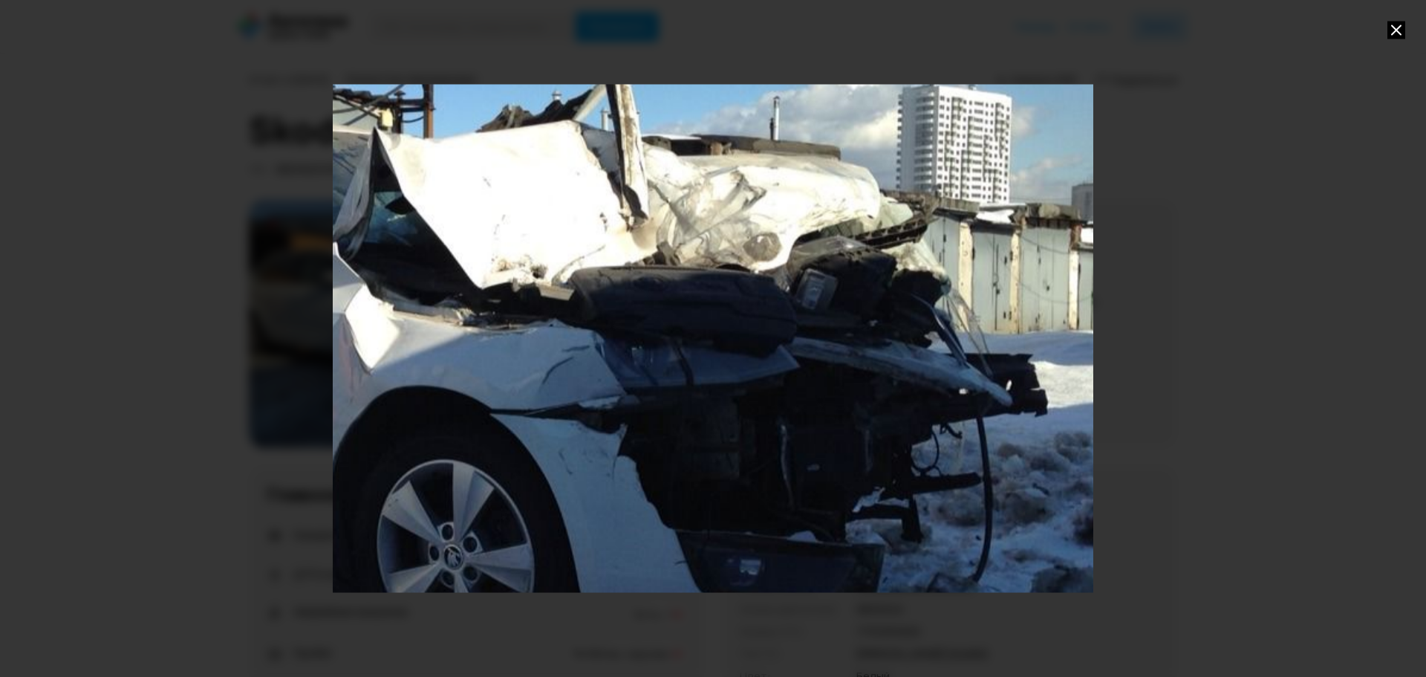
click at [634, 384] on div "Go to Slide 1" at bounding box center [461, 427] width 1521 height 1015
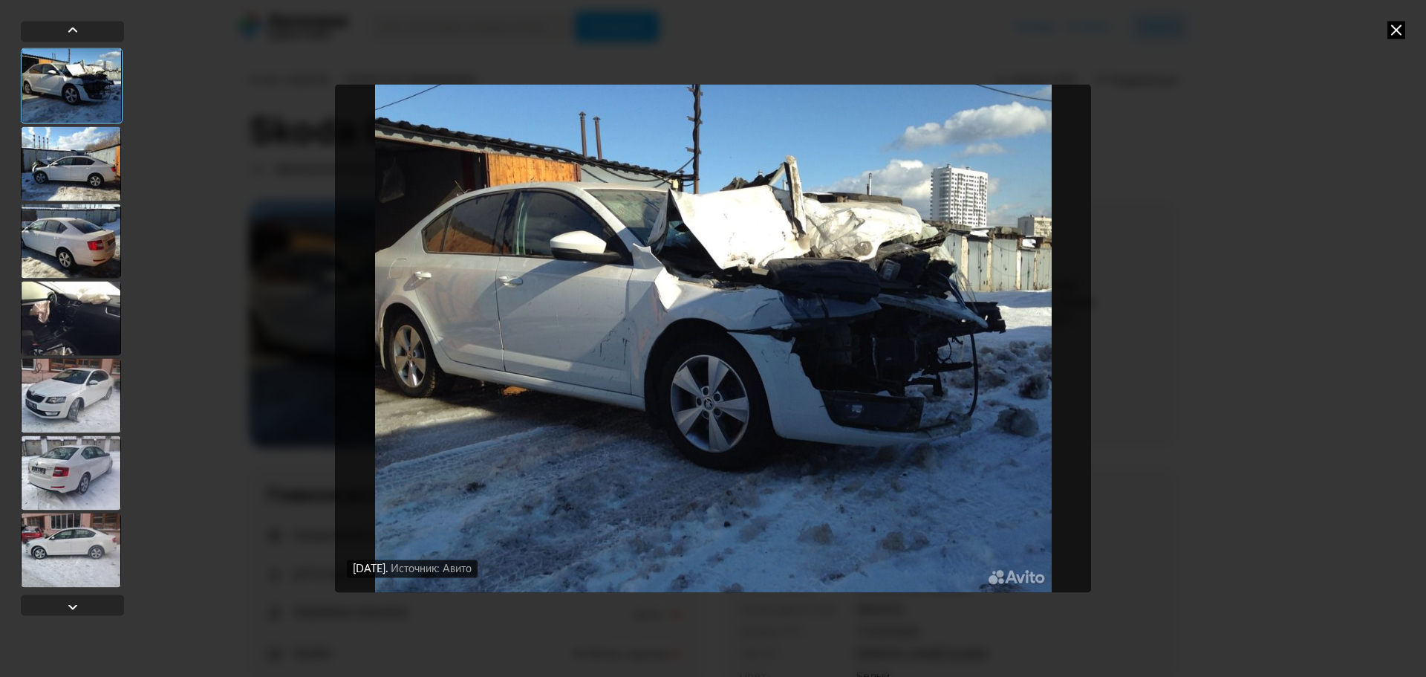
click at [1275, 378] on div "[DATE] Источник: Авито [DATE] Источник: Авито [DATE] Источник: Авито [DATE] Ист…" at bounding box center [713, 338] width 1426 height 677
drag, startPoint x: 1395, startPoint y: 32, endPoint x: 1360, endPoint y: 72, distance: 53.2
click at [1395, 35] on icon at bounding box center [1396, 30] width 18 height 18
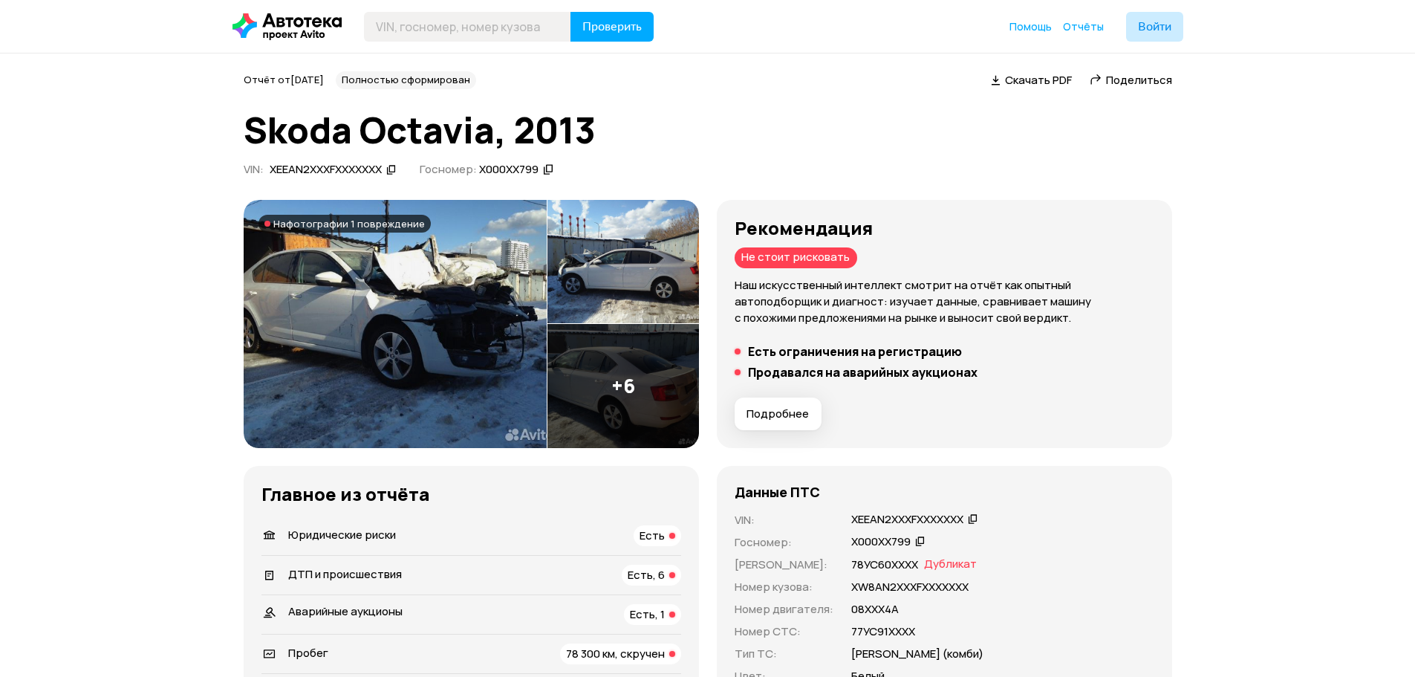
drag, startPoint x: 850, startPoint y: 258, endPoint x: 750, endPoint y: 258, distance: 99.5
click at [750, 258] on div "Не стоит рисковать" at bounding box center [796, 257] width 123 height 21
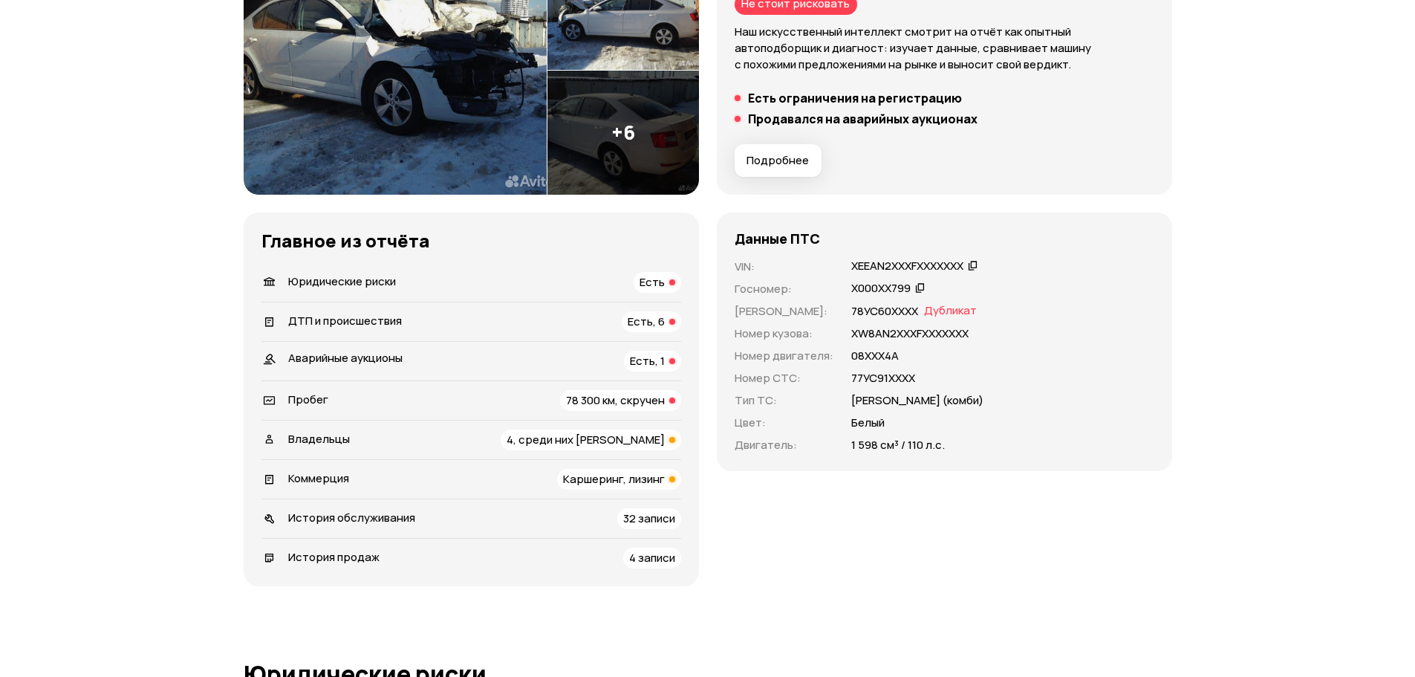
scroll to position [297, 0]
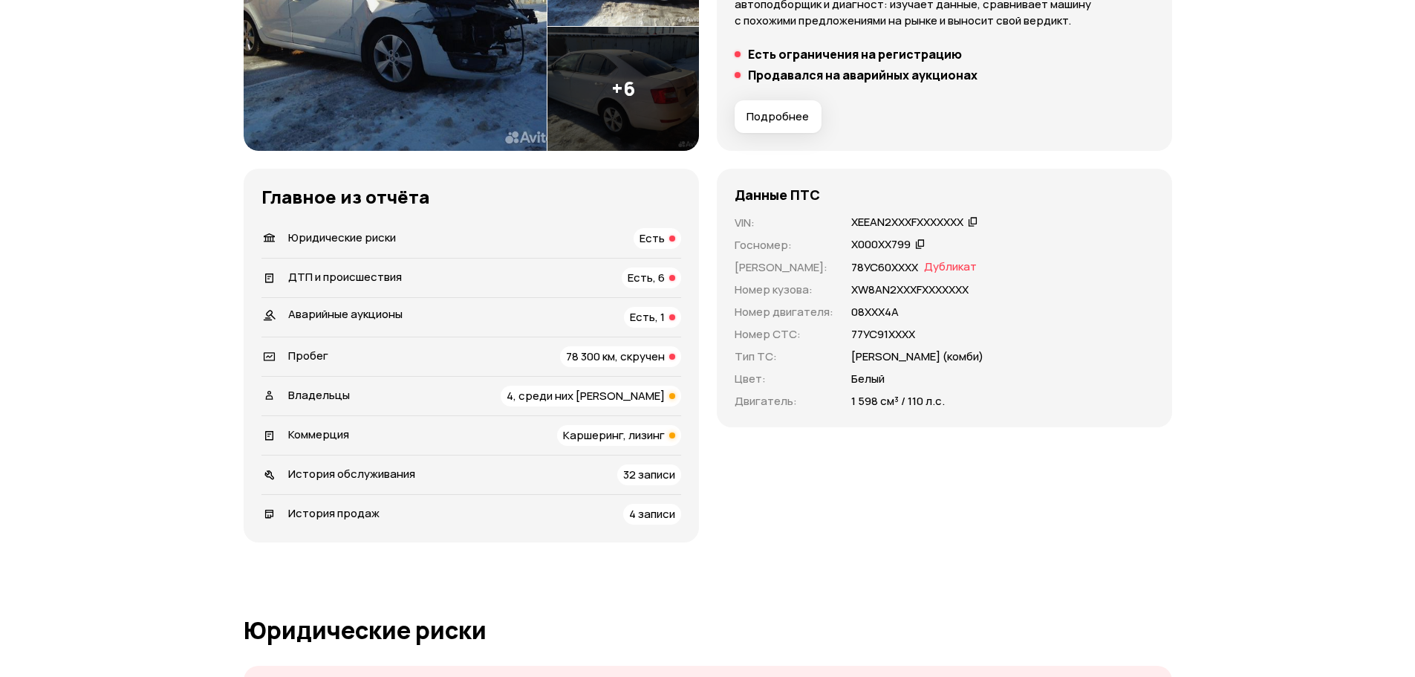
drag, startPoint x: 501, startPoint y: 303, endPoint x: 1208, endPoint y: 333, distance: 707.0
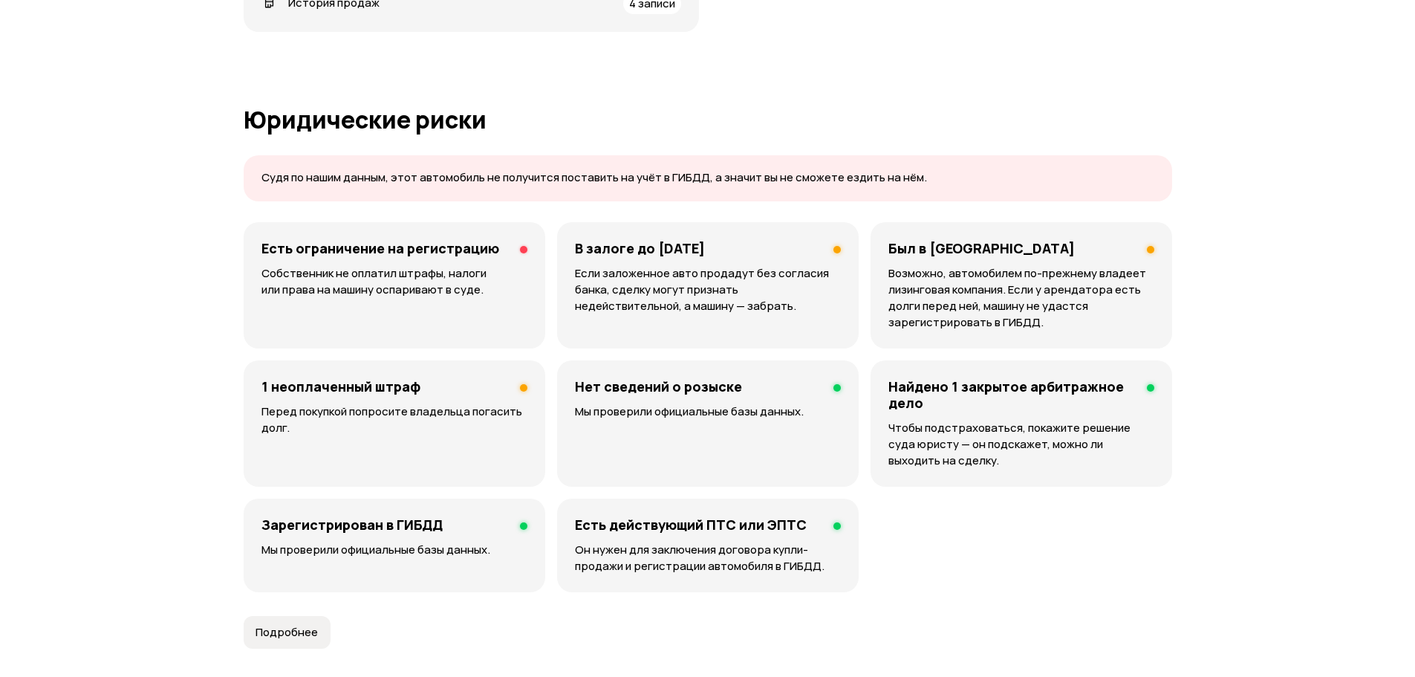
scroll to position [0, 0]
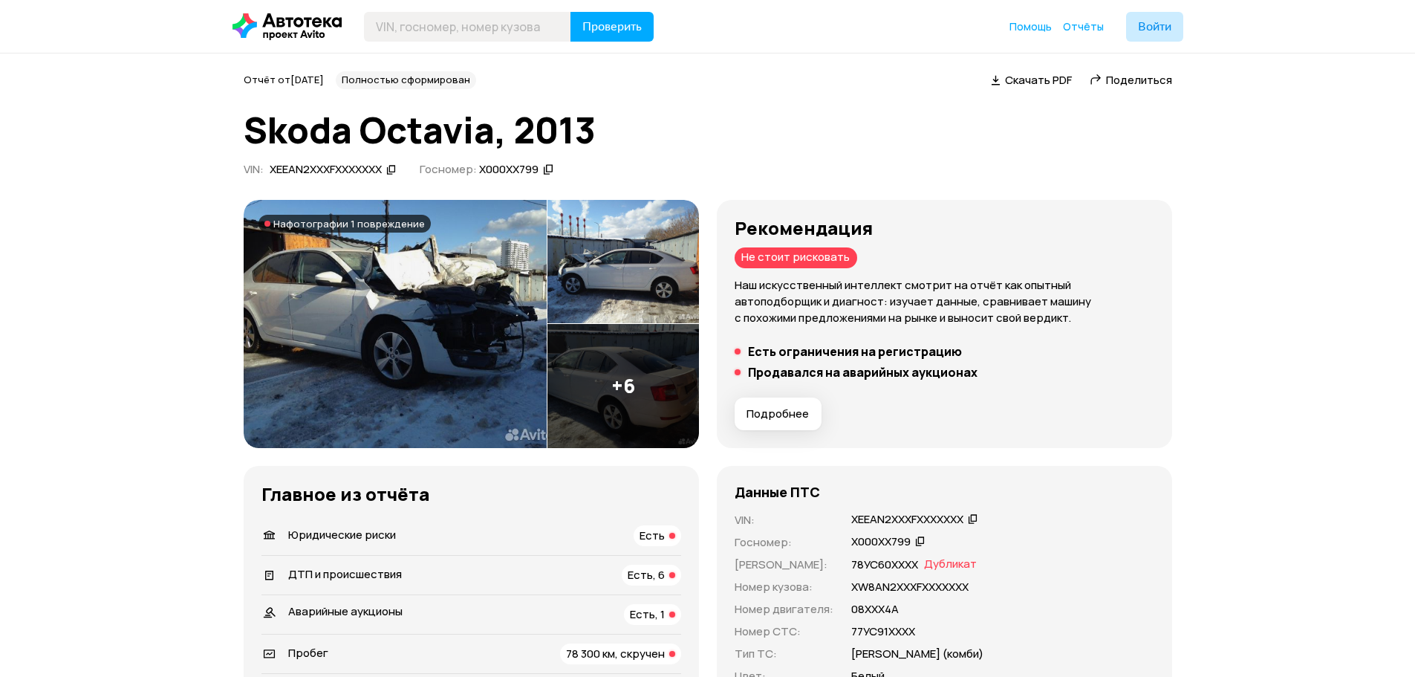
drag, startPoint x: 1102, startPoint y: 543, endPoint x: 1104, endPoint y: 303, distance: 239.9
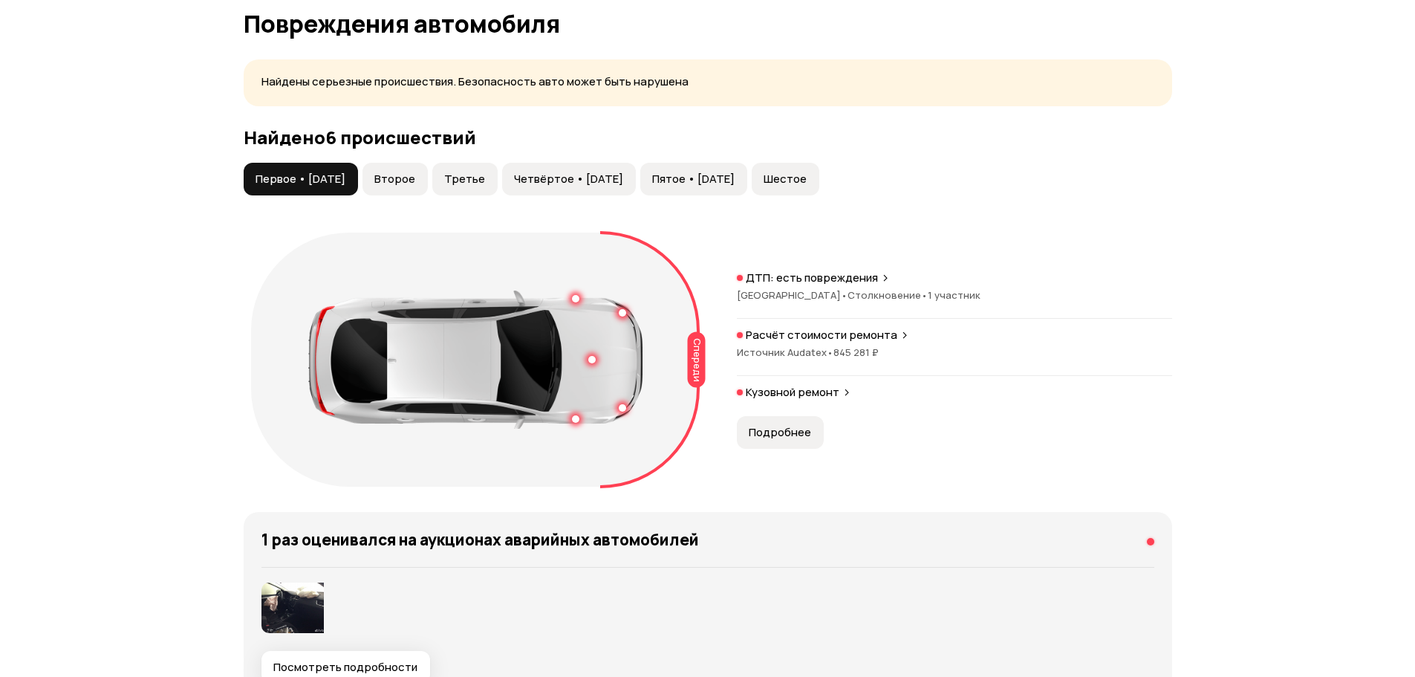
drag, startPoint x: 941, startPoint y: 319, endPoint x: 937, endPoint y: 460, distance: 140.4
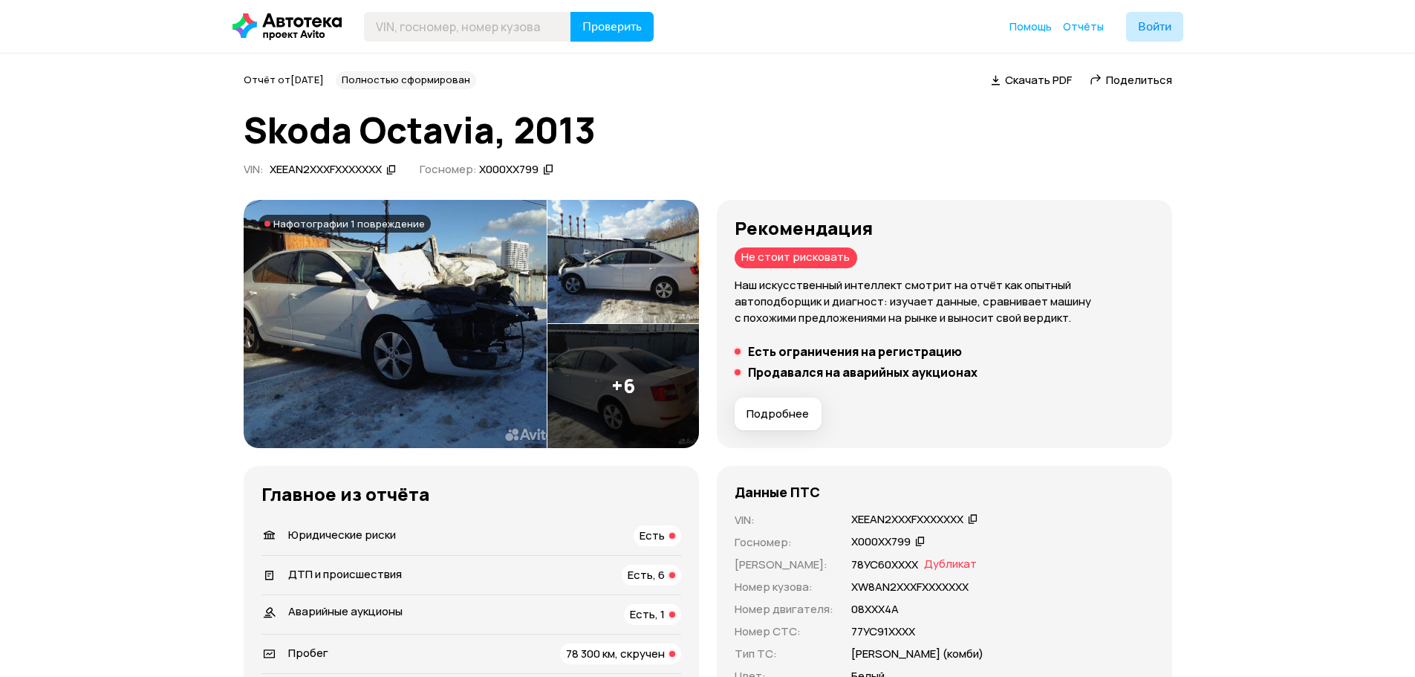
click at [489, 293] on img at bounding box center [395, 324] width 303 height 248
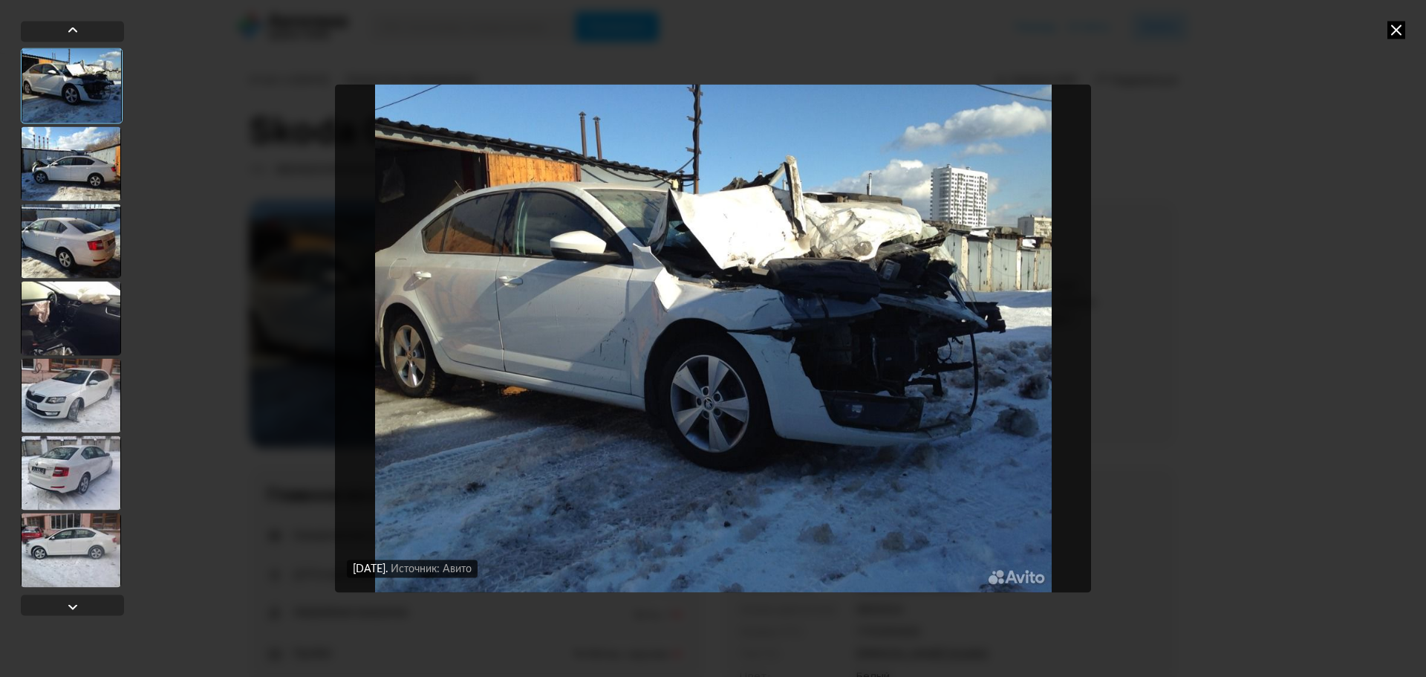
click at [56, 409] on div at bounding box center [71, 395] width 100 height 74
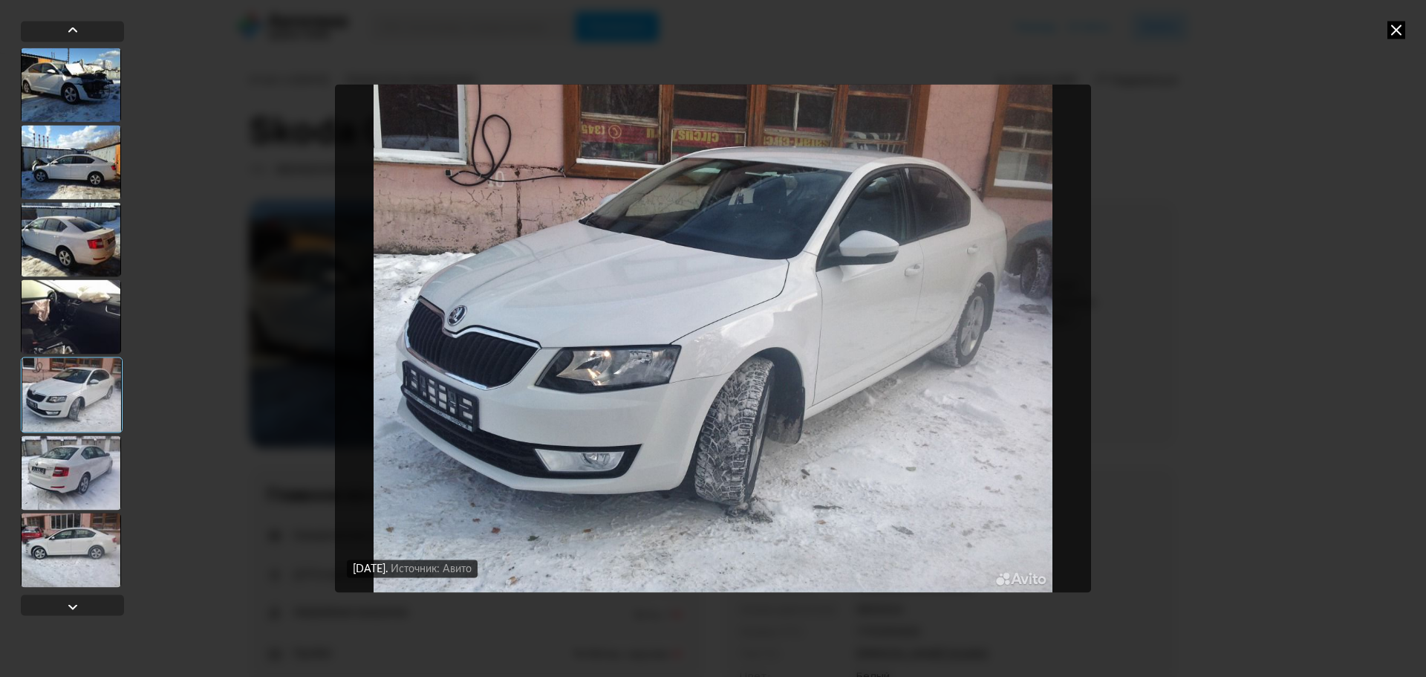
click at [53, 89] on div at bounding box center [71, 85] width 100 height 74
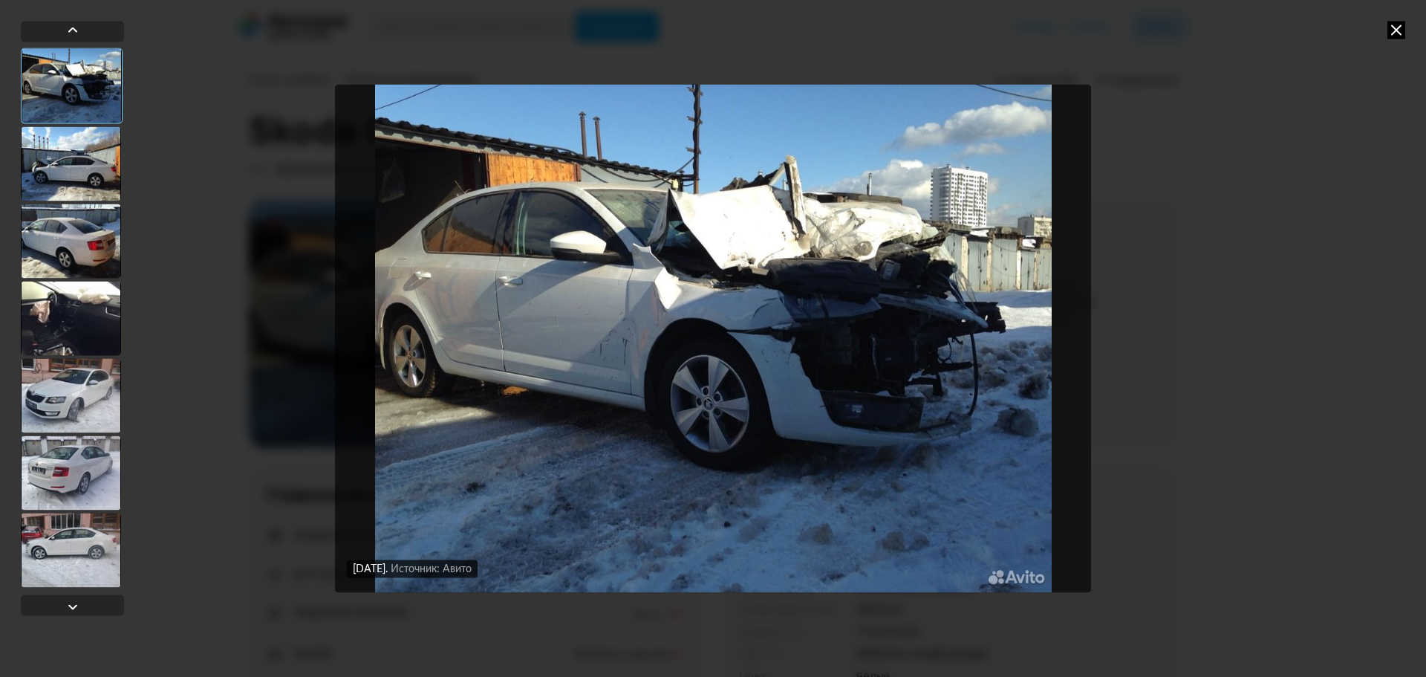
click at [64, 319] on div at bounding box center [71, 318] width 100 height 74
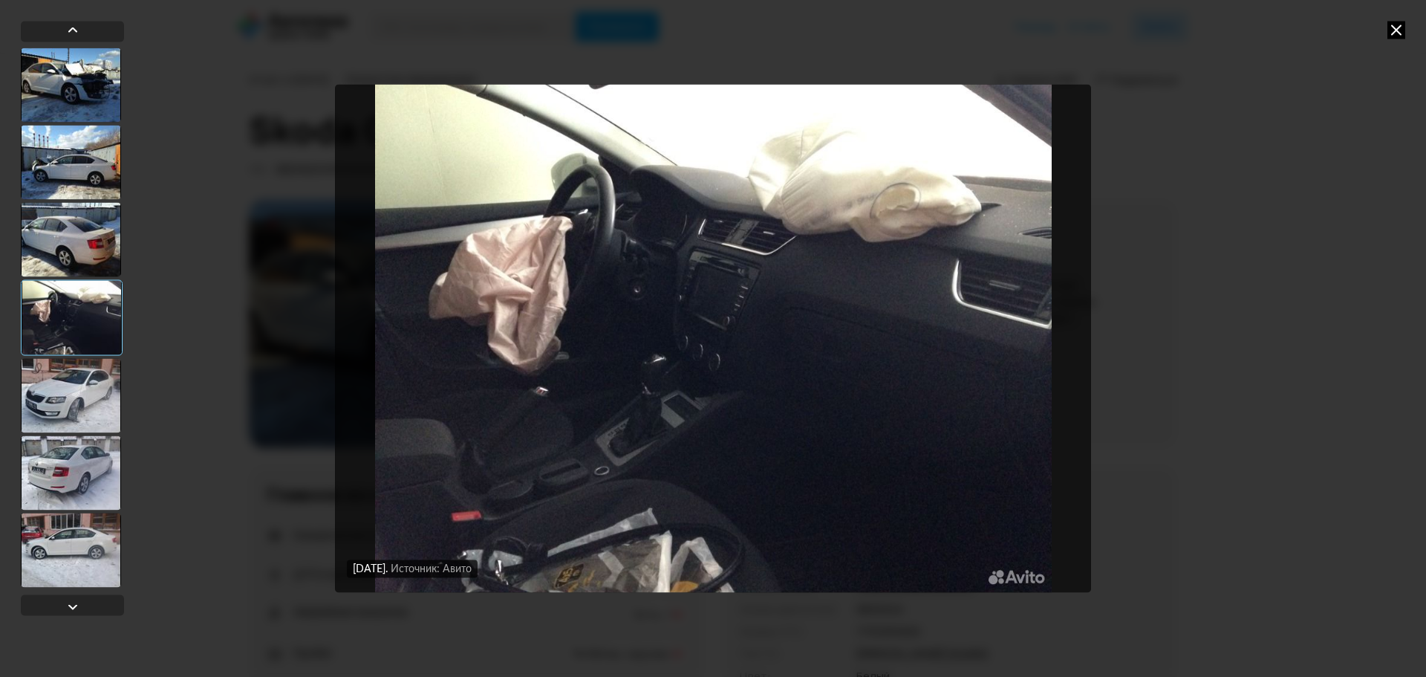
click at [1252, 404] on div "[DATE] Источник: Авито [DATE] Источник: Авито [DATE] Источник: Авито [DATE] Ист…" at bounding box center [713, 338] width 1426 height 677
click at [1400, 32] on icon at bounding box center [1396, 30] width 18 height 18
